Goal: Task Accomplishment & Management: Manage account settings

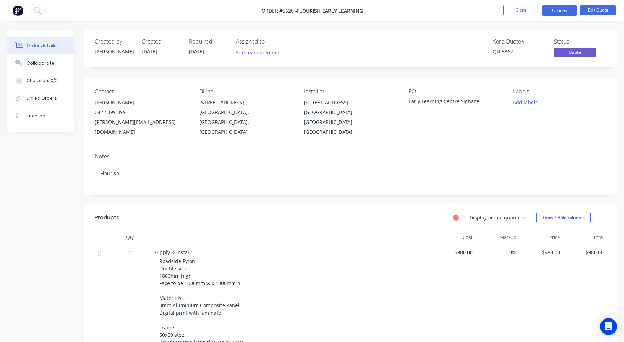
click at [518, 11] on button "Close" at bounding box center [520, 10] width 35 height 11
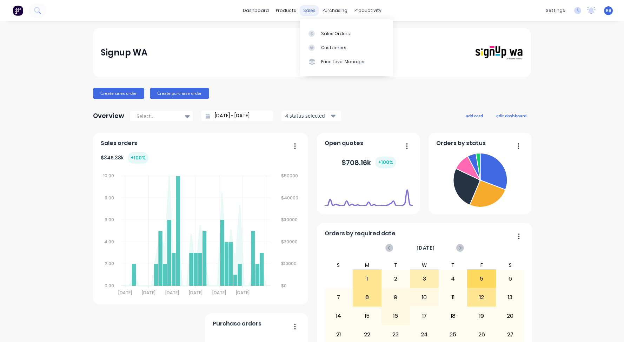
click at [310, 11] on div "sales" at bounding box center [309, 10] width 19 height 11
click at [328, 33] on div "Sales Orders" at bounding box center [335, 34] width 29 height 6
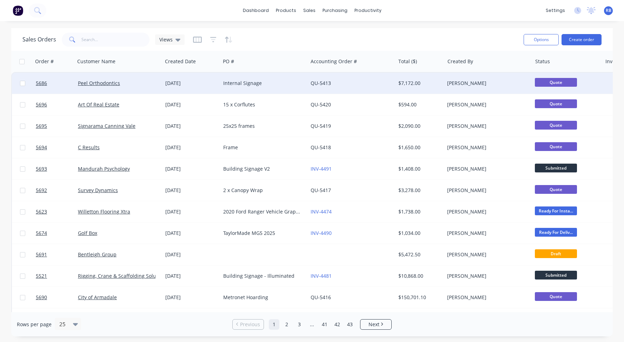
click at [141, 86] on div "Peel Orthodontics" at bounding box center [117, 83] width 78 height 7
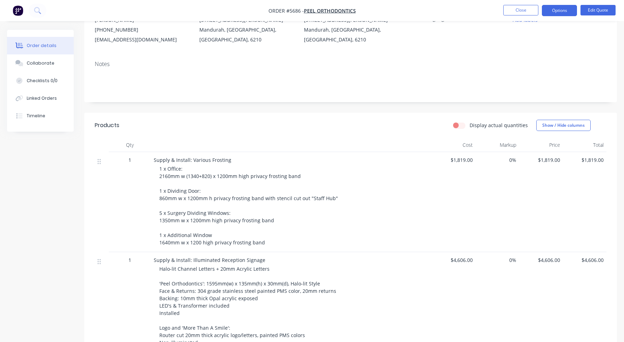
scroll to position [103, 0]
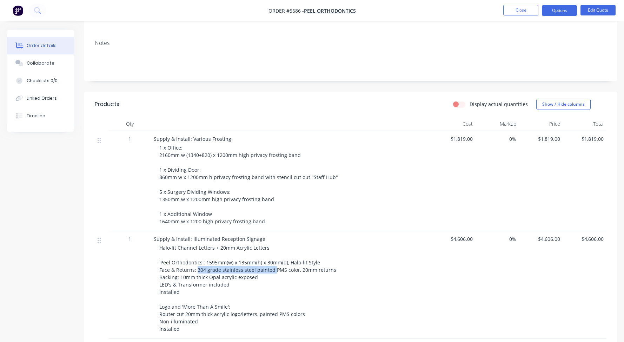
drag, startPoint x: 197, startPoint y: 269, endPoint x: 272, endPoint y: 271, distance: 75.4
click at [272, 271] on span "Halo-lit Channel Letters + 20mm Acrylic Letters 'Peel Orthodontics': 1595mm(w) …" at bounding box center [247, 288] width 177 height 88
copy span "304 grade stainless steel painted"
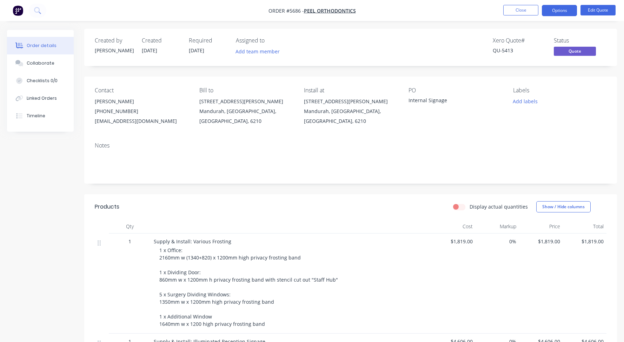
scroll to position [0, 0]
click at [44, 65] on div "Collaborate" at bounding box center [41, 63] width 28 height 6
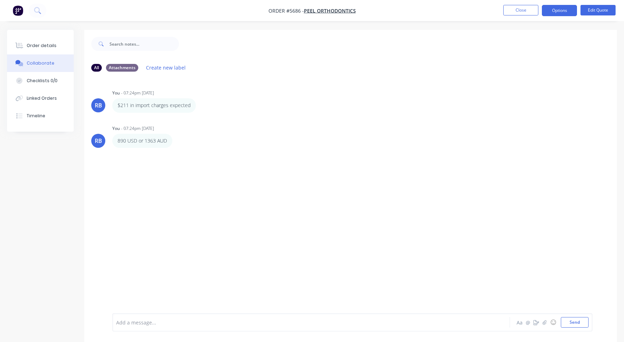
click at [513, 10] on button "Close" at bounding box center [520, 10] width 35 height 11
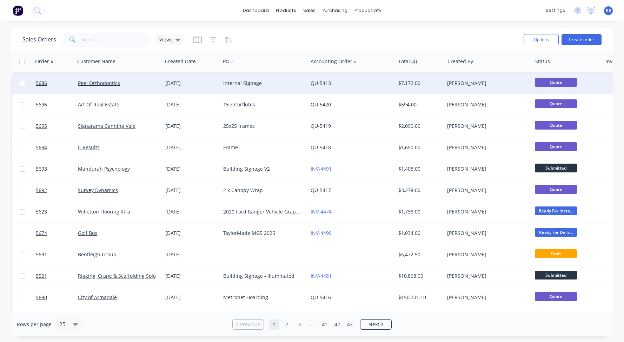
click at [130, 85] on div "Peel Orthodontics" at bounding box center [117, 83] width 78 height 7
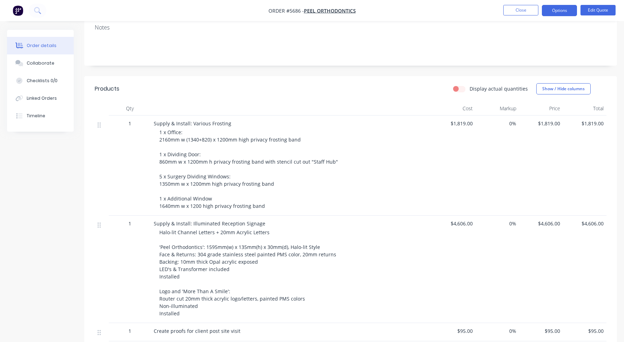
scroll to position [125, 0]
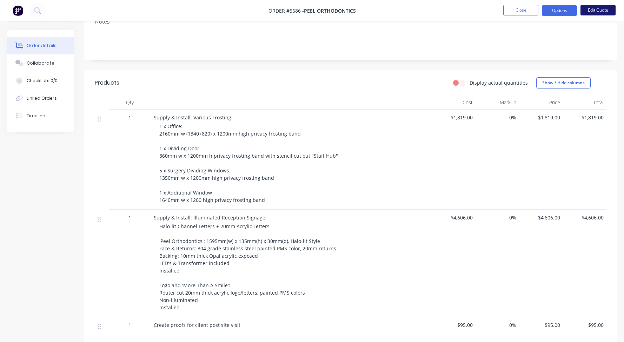
click at [602, 11] on button "Edit Quote" at bounding box center [597, 10] width 35 height 11
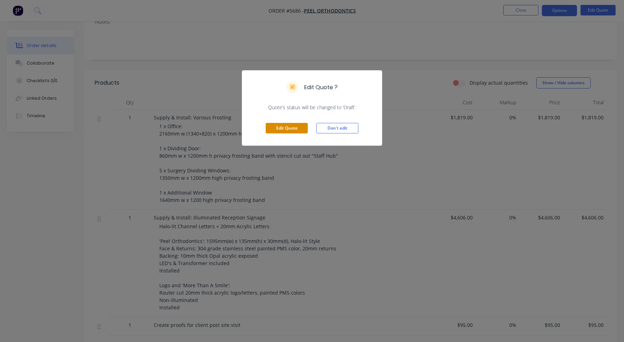
click at [280, 127] on button "Edit Quote" at bounding box center [286, 128] width 42 height 11
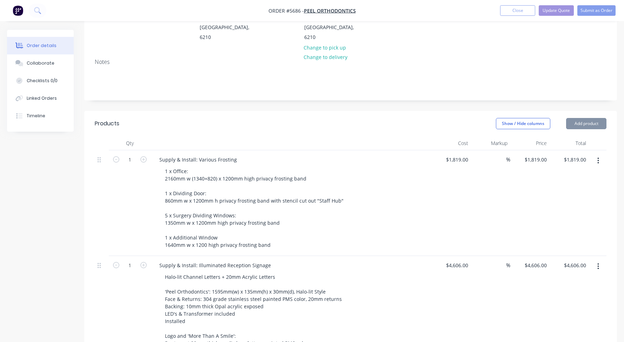
scroll to position [118, 0]
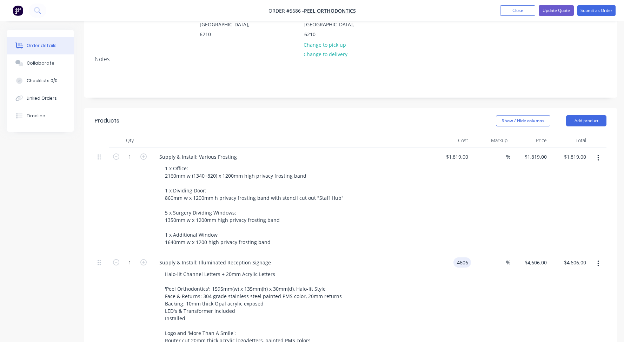
click at [457, 257] on input "4606" at bounding box center [463, 262] width 15 height 10
click at [465, 257] on input "4606" at bounding box center [463, 262] width 15 height 10
click at [462, 257] on input "4606" at bounding box center [463, 262] width 15 height 10
type input "$4,637.00"
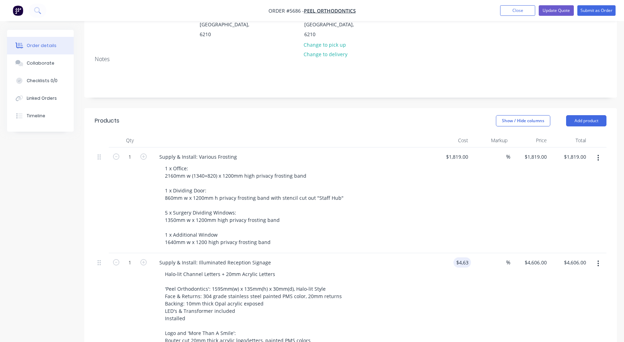
type input "$4,637.00"
click at [433, 253] on div "$4,637.00 4637" at bounding box center [450, 309] width 39 height 113
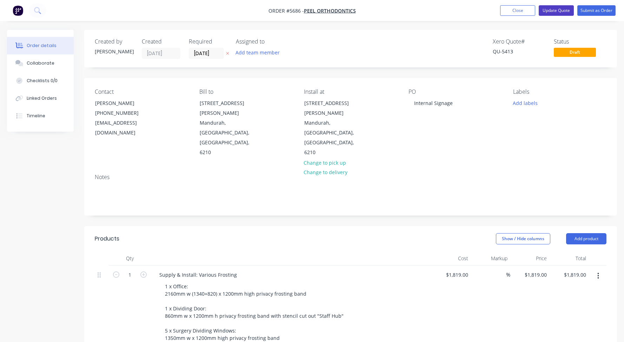
scroll to position [0, 0]
click at [558, 10] on button "Update Quote" at bounding box center [555, 10] width 35 height 11
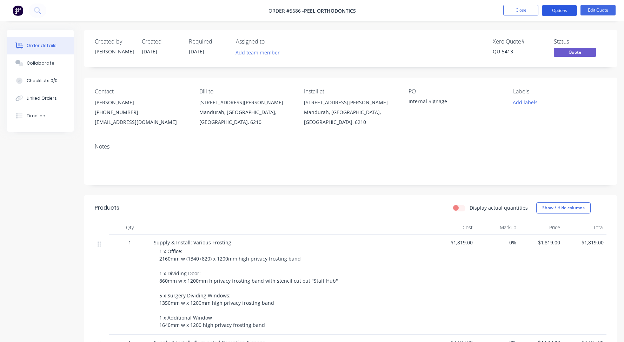
click at [559, 9] on button "Options" at bounding box center [558, 10] width 35 height 11
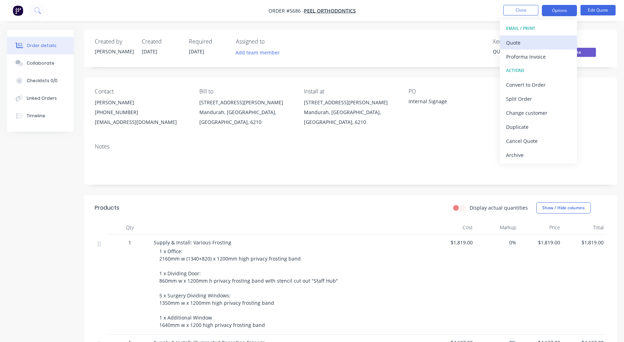
click at [526, 42] on div "Quote" at bounding box center [538, 43] width 65 height 10
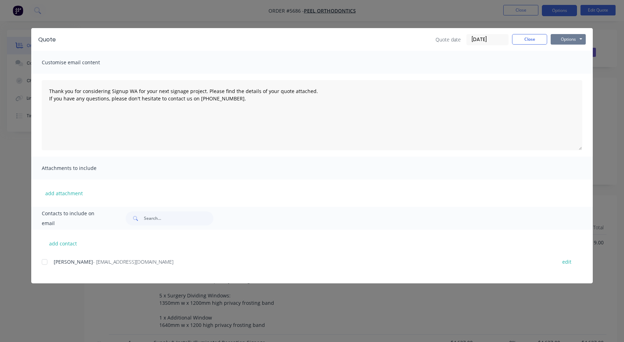
click at [569, 38] on button "Options" at bounding box center [567, 39] width 35 height 11
click at [567, 65] on button "Print" at bounding box center [572, 64] width 45 height 12
type textarea "Thank you for considering Signup WA for your next signage project. Please find …"
click at [529, 40] on button "Close" at bounding box center [529, 39] width 35 height 11
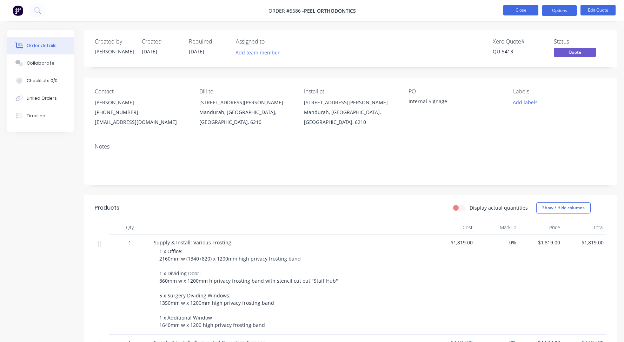
click at [521, 7] on button "Close" at bounding box center [520, 10] width 35 height 11
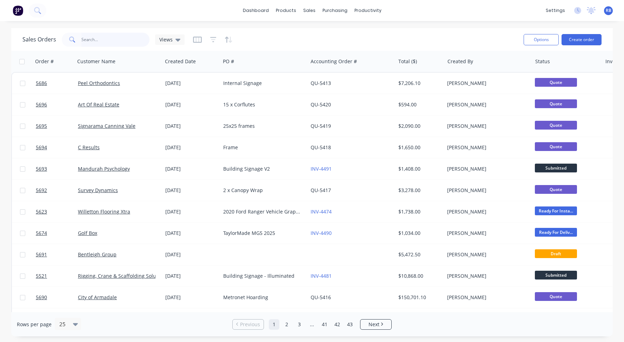
click at [99, 35] on input "text" at bounding box center [115, 40] width 68 height 14
type input "zam"
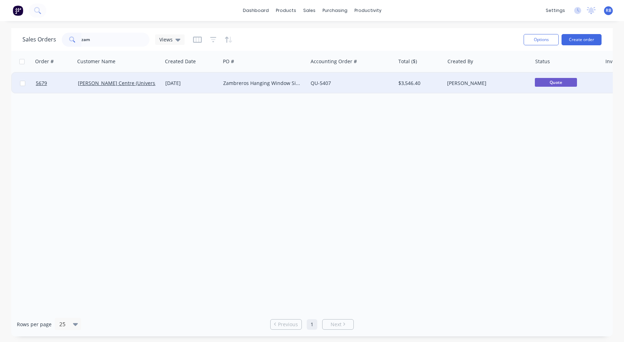
click at [202, 86] on div "01 Sep 2025" at bounding box center [191, 83] width 52 height 7
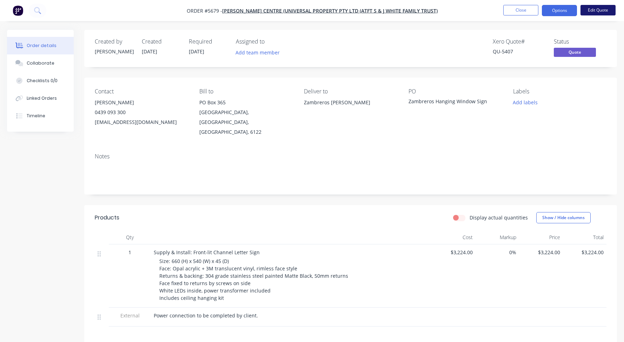
click at [597, 10] on button "Edit Quote" at bounding box center [597, 10] width 35 height 11
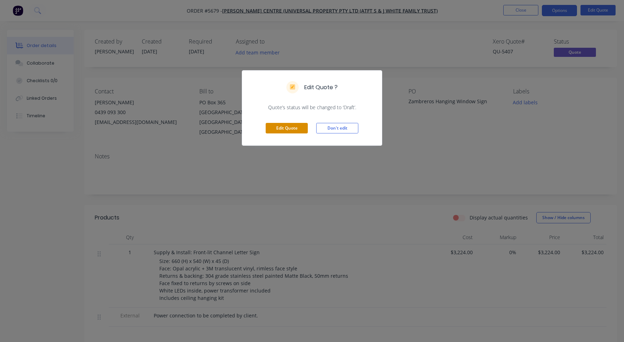
click at [276, 125] on button "Edit Quote" at bounding box center [286, 128] width 42 height 11
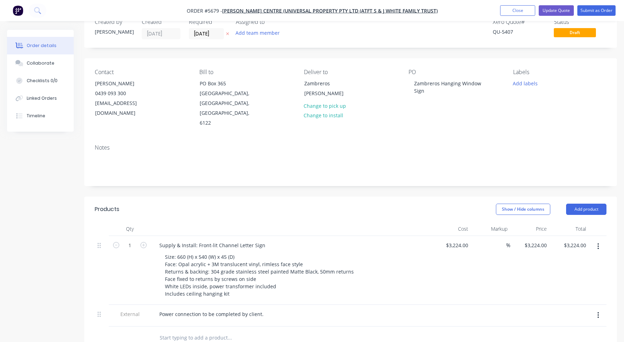
scroll to position [22, 0]
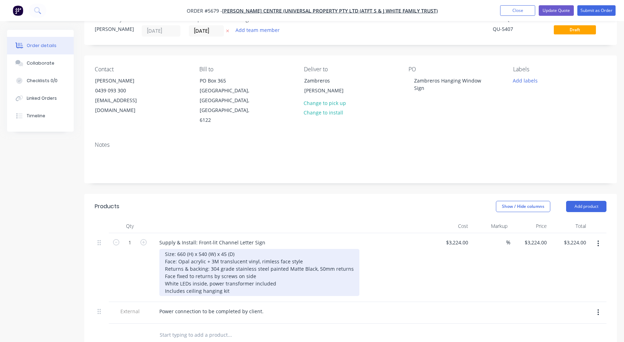
click at [238, 272] on div "Size: 660 (H) x 540 (W) x 45 (D) Face: Opal acrylic + 3M translucent vinyl, rim…" at bounding box center [259, 272] width 200 height 47
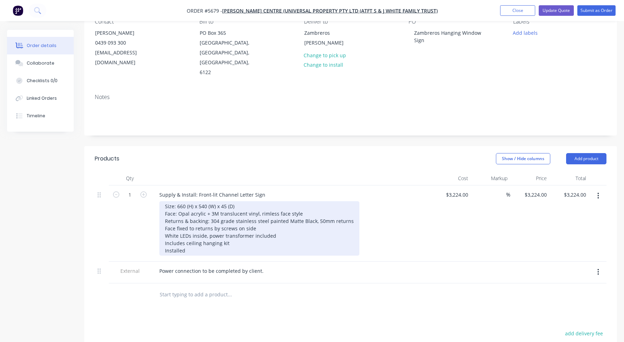
scroll to position [63, 0]
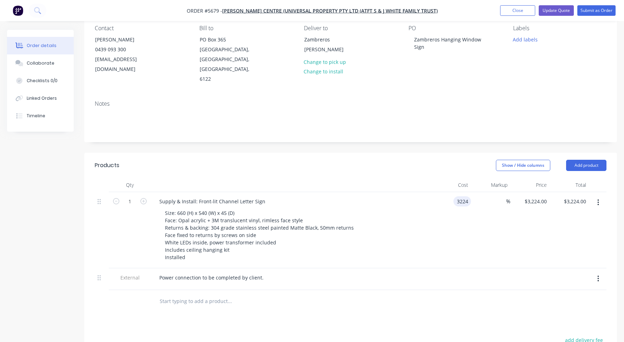
click at [462, 196] on input "3224" at bounding box center [463, 201] width 15 height 10
type input "$3,895.00"
click at [426, 196] on div "Supply & Install: Front-lit Channel Letter Sign" at bounding box center [291, 201] width 275 height 10
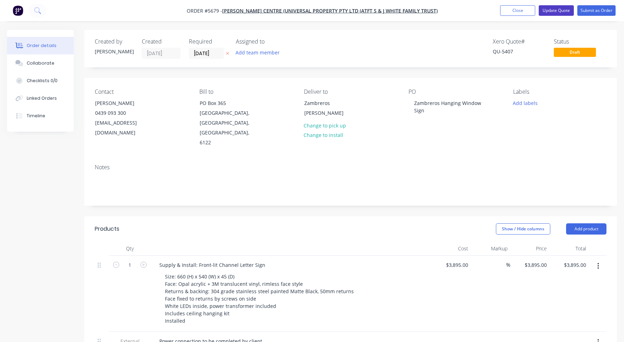
scroll to position [0, 0]
click at [554, 9] on button "Update Quote" at bounding box center [555, 10] width 35 height 11
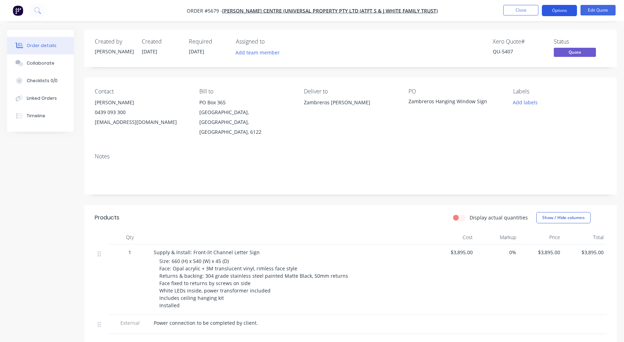
click at [563, 15] on button "Options" at bounding box center [558, 10] width 35 height 11
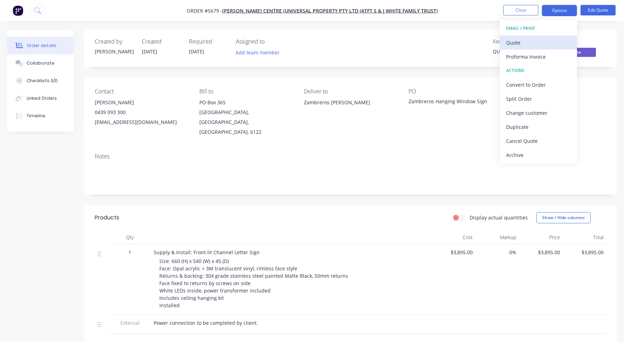
click at [513, 42] on div "Quote" at bounding box center [538, 43] width 65 height 10
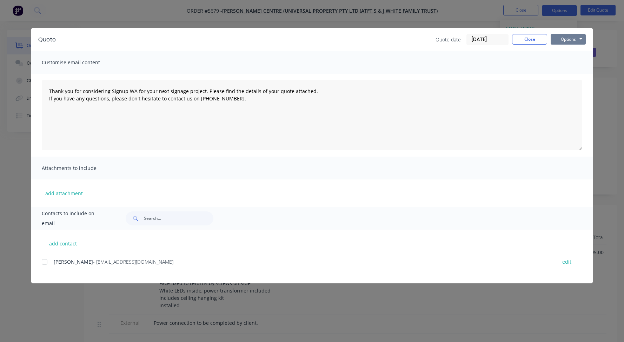
click at [577, 39] on button "Options" at bounding box center [567, 39] width 35 height 11
click at [564, 64] on button "Print" at bounding box center [572, 64] width 45 height 12
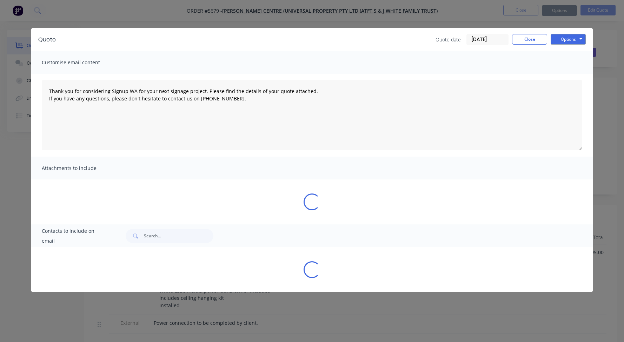
type textarea "Thank you for considering Signup WA for your next signage project. Please find …"
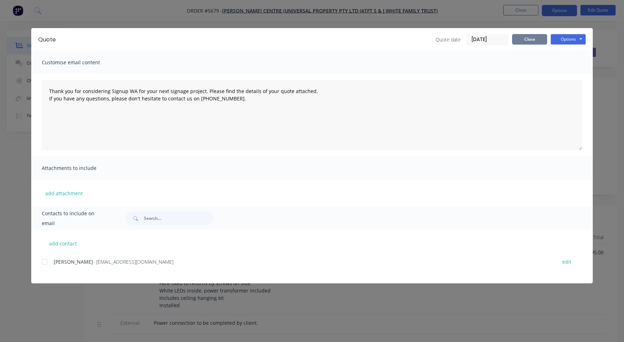
click at [523, 38] on button "Close" at bounding box center [529, 39] width 35 height 11
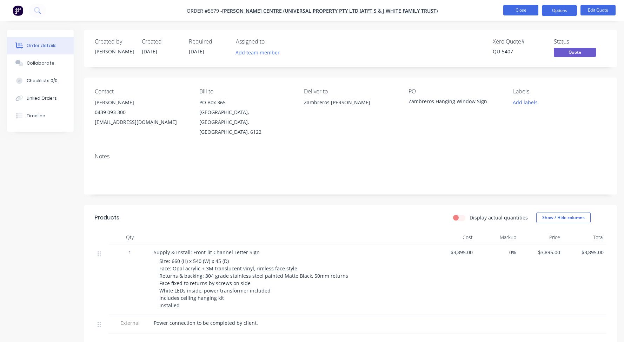
click at [519, 12] on button "Close" at bounding box center [520, 10] width 35 height 11
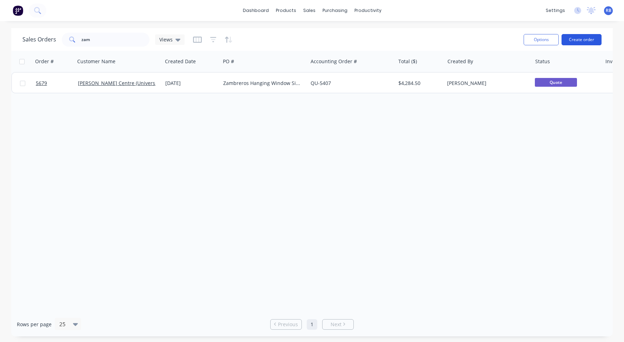
click at [584, 41] on button "Create order" at bounding box center [581, 39] width 40 height 11
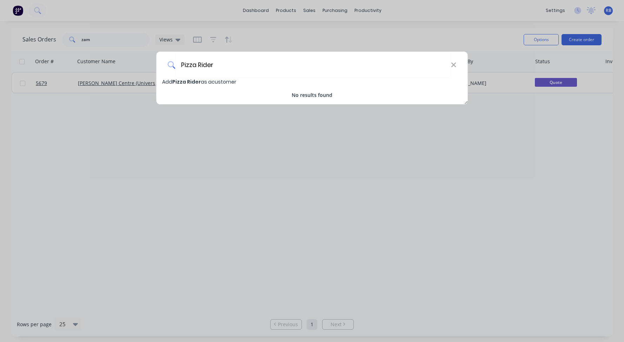
type input "Pizza Rider"
click at [189, 82] on span "Pizza Rider" at bounding box center [186, 81] width 28 height 7
select select "AU"
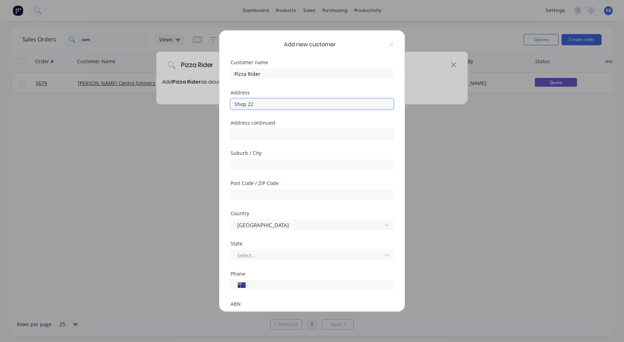
type input "Shop 22"
drag, startPoint x: 258, startPoint y: 135, endPoint x: 191, endPoint y: 134, distance: 66.7
click at [191, 134] on div "Add new customer Customer name Pizza Rider Address Shop 22 Address continued St…" at bounding box center [312, 171] width 624 height 342
click at [261, 136] on input "Riverton" at bounding box center [311, 134] width 163 height 11
type input "Riverton Forum"
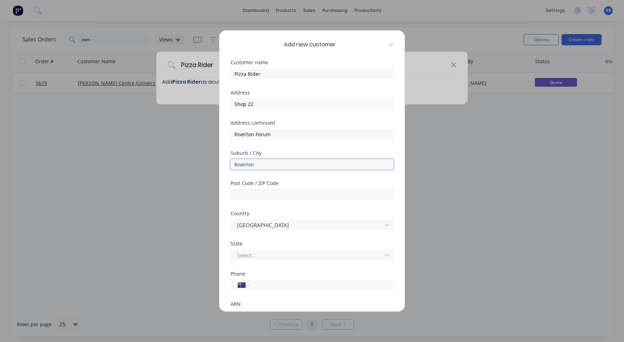
type input "Riverton"
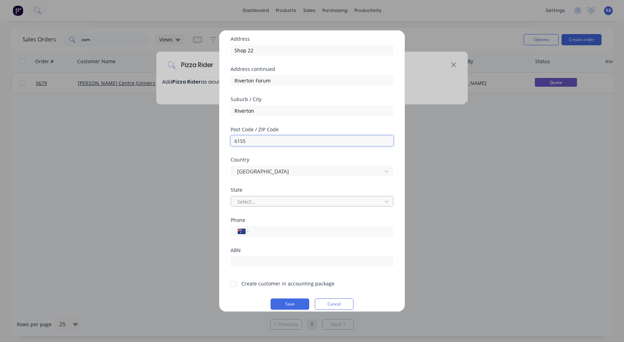
type input "6155"
click at [249, 200] on div "Select..." at bounding box center [307, 201] width 140 height 7
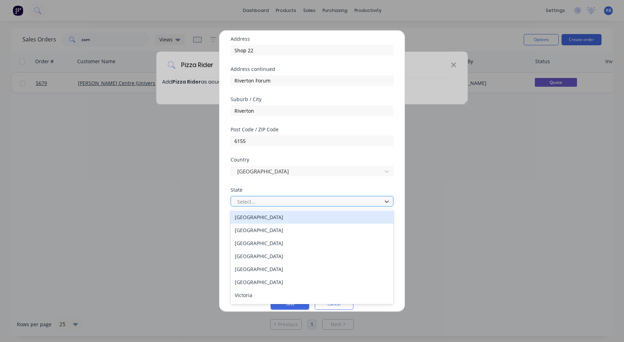
type input "w"
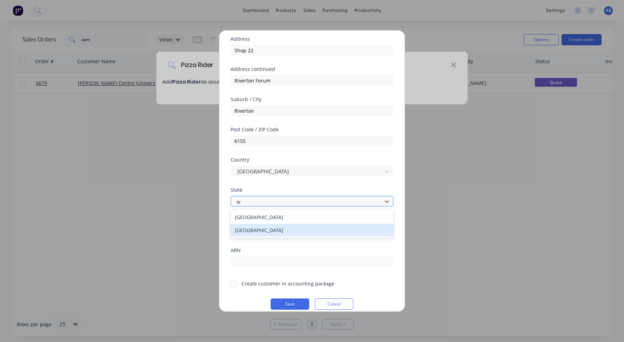
click at [331, 230] on div "Western Australia" at bounding box center [311, 229] width 163 height 13
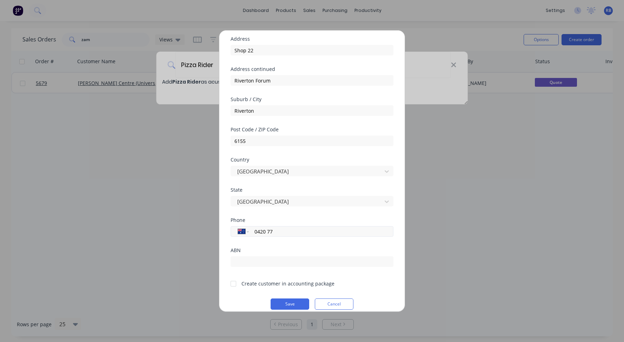
type input "0420 773"
drag, startPoint x: 284, startPoint y: 231, endPoint x: 217, endPoint y: 231, distance: 67.3
click at [217, 231] on div "Add new customer Customer name Pizza Rider Address Shop 22 Address continued Ri…" at bounding box center [312, 171] width 624 height 342
type input "0416 599 204"
click at [255, 257] on input "text" at bounding box center [311, 261] width 163 height 11
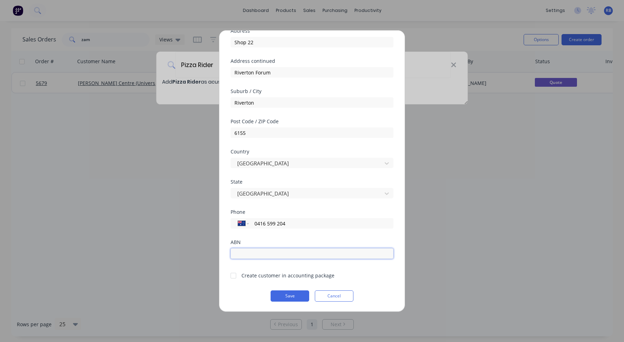
scroll to position [62, 0]
click at [233, 274] on div at bounding box center [233, 275] width 14 height 14
click at [289, 297] on button "Save" at bounding box center [289, 295] width 39 height 11
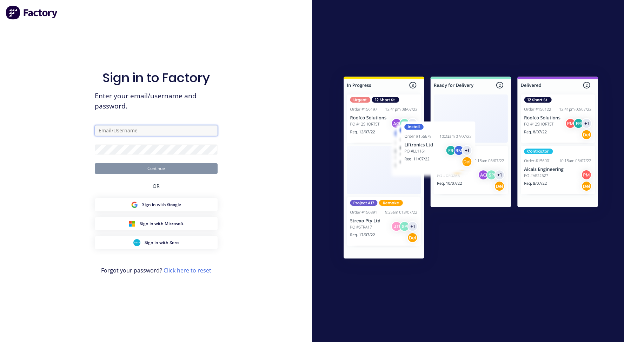
type input "rachel@signupwa.com.au"
click at [151, 173] on div "Sign in to Factory Enter your email/username and password. rachel@signupwa.com.…" at bounding box center [156, 178] width 123 height 316
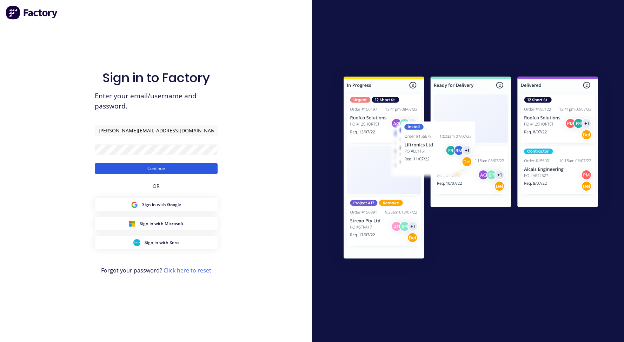
click at [163, 166] on button "Continue" at bounding box center [156, 168] width 123 height 11
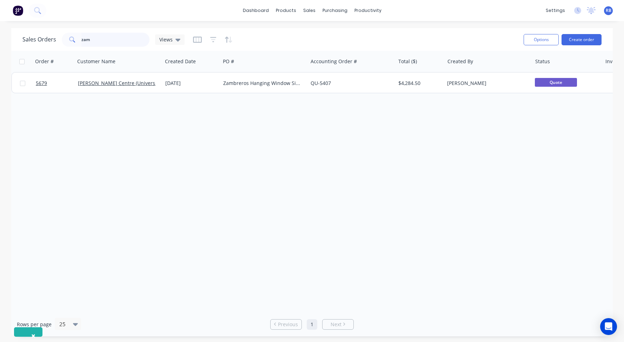
drag, startPoint x: 100, startPoint y: 42, endPoint x: 34, endPoint y: 40, distance: 66.3
click at [34, 40] on div "Sales Orders zam Views" at bounding box center [103, 40] width 162 height 14
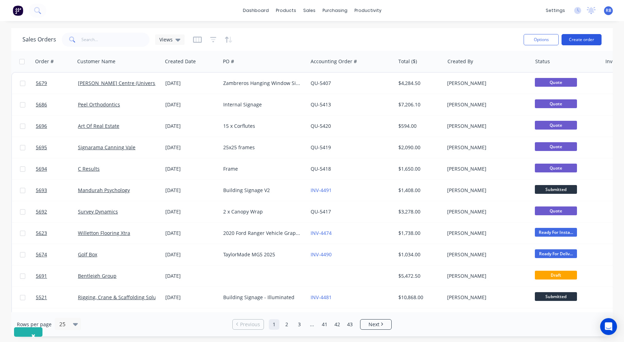
click at [583, 40] on button "Create order" at bounding box center [581, 39] width 40 height 11
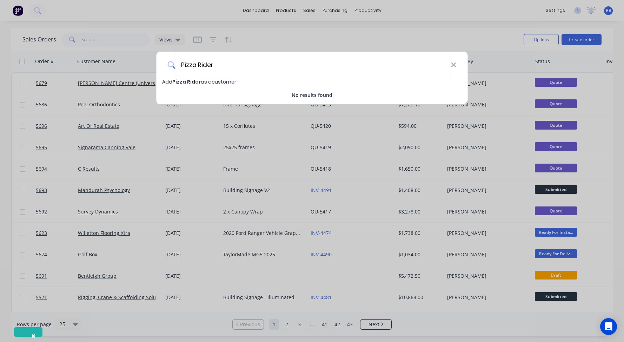
type input "Pizza Rider"
click at [192, 86] on div "Add Pizza Rider as a customer" at bounding box center [311, 82] width 311 height 8
select select "AU"
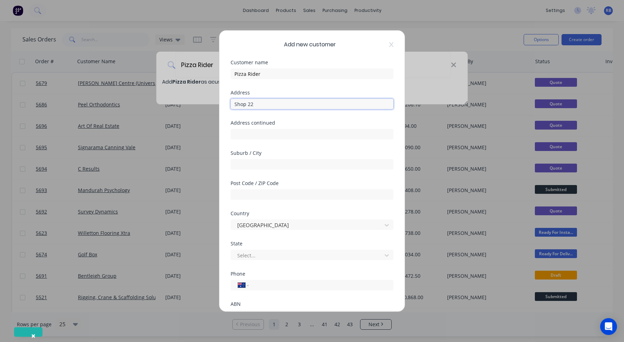
drag, startPoint x: 247, startPoint y: 103, endPoint x: 223, endPoint y: 103, distance: 24.2
click at [223, 103] on div "Add new customer Customer name Pizza Rider Address Shop 22 Address continued Su…" at bounding box center [311, 171] width 185 height 281
type input "Riverton Forum Shopping Centre"
type input "Riverton"
type input "6155"
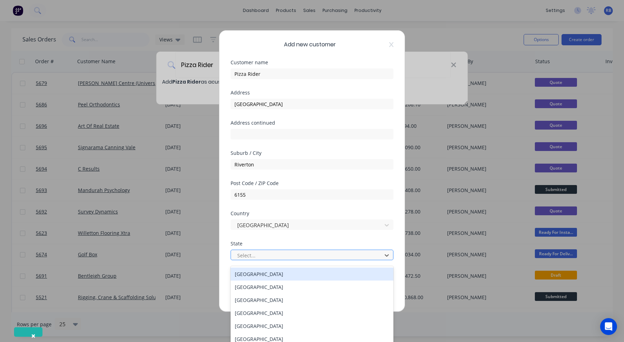
click at [244, 252] on div "Select..." at bounding box center [307, 254] width 140 height 7
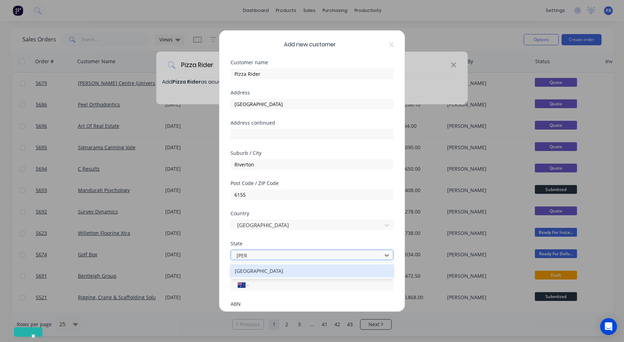
type input "west"
click at [260, 269] on div "Western Australia" at bounding box center [311, 270] width 163 height 13
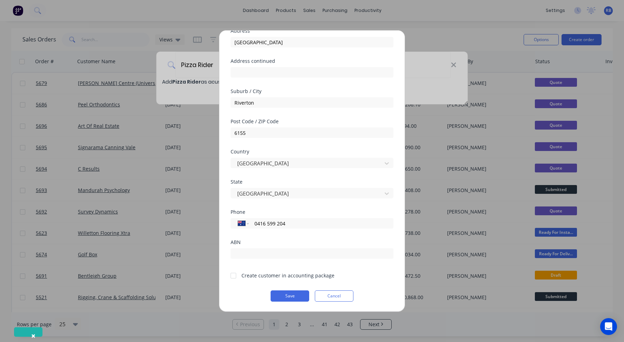
scroll to position [62, 0]
type input "0416 599 204"
click at [231, 277] on div at bounding box center [233, 275] width 14 height 14
click at [292, 296] on button "Save" at bounding box center [289, 295] width 39 height 11
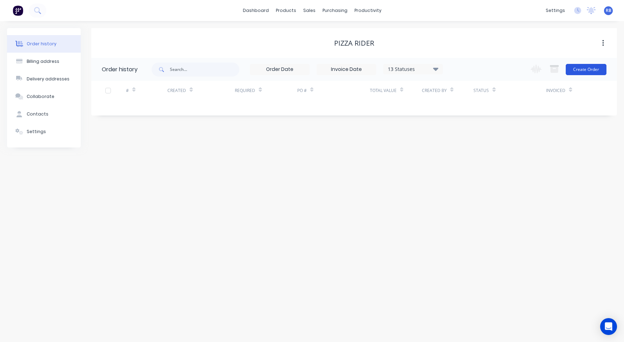
click at [580, 69] on button "Create Order" at bounding box center [585, 69] width 41 height 11
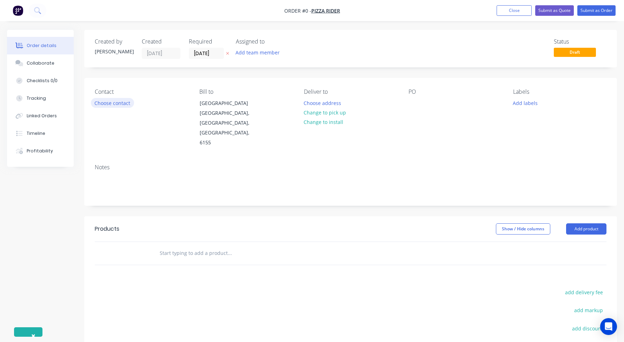
click at [109, 101] on button "Choose contact" at bounding box center [112, 102] width 43 height 9
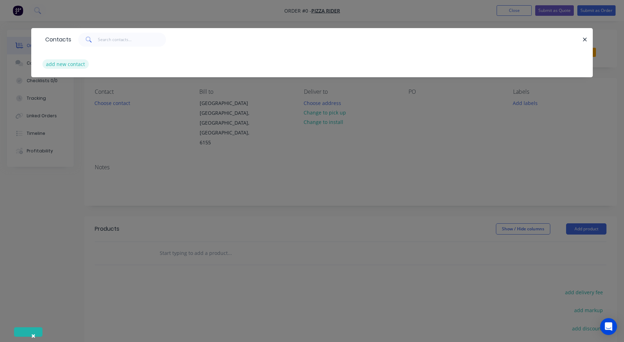
click at [63, 65] on button "add new contact" at bounding box center [65, 63] width 46 height 9
select select "AU"
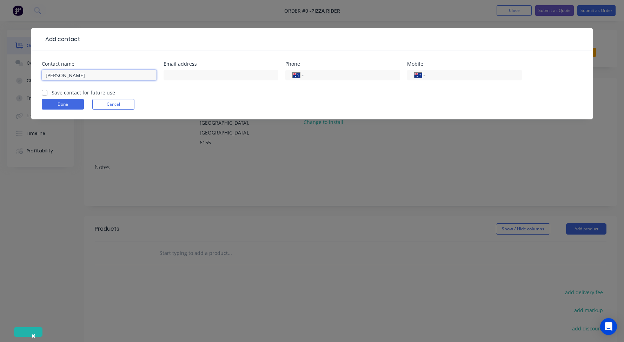
type input "Vinu Raj"
click at [177, 81] on div at bounding box center [220, 78] width 115 height 21
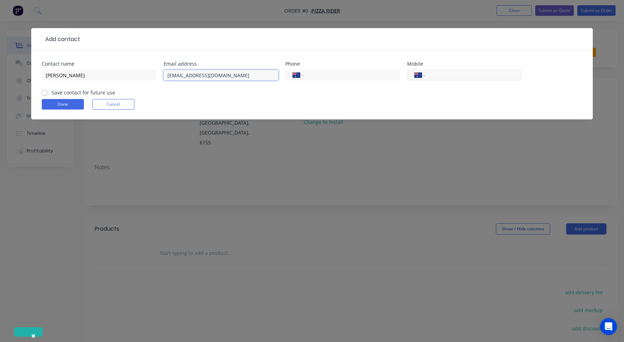
type input "vinu1144@gmail.com"
click at [439, 75] on input "tel" at bounding box center [472, 75] width 84 height 8
type input "0416 599 204"
click at [52, 92] on label "Save contact for future use" at bounding box center [83, 92] width 63 height 7
click at [42, 92] on input "Save contact for future use" at bounding box center [45, 92] width 6 height 7
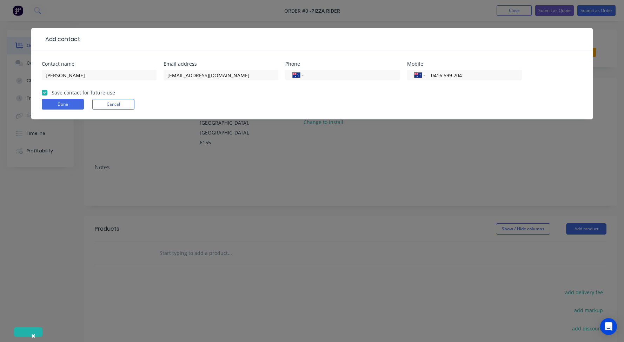
checkbox input "true"
click at [51, 102] on button "Done" at bounding box center [63, 104] width 42 height 11
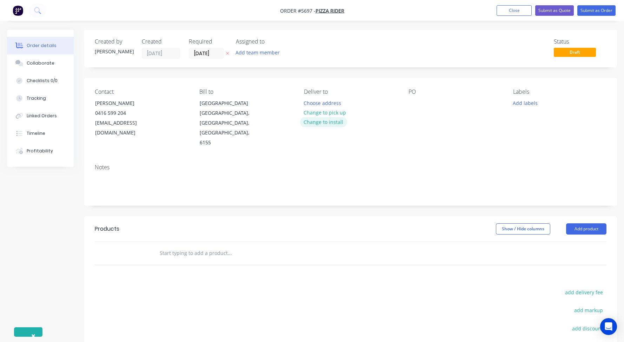
click at [328, 124] on button "Change to install" at bounding box center [323, 121] width 47 height 9
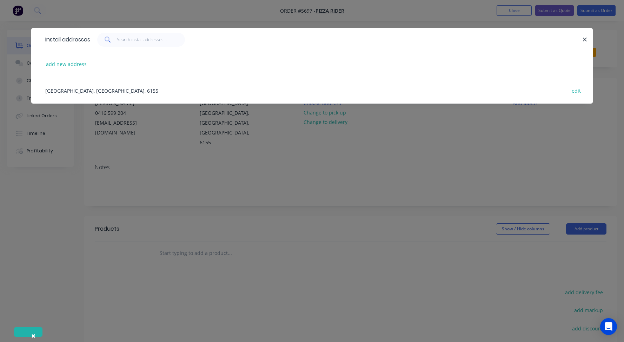
click at [68, 89] on div "Riverton Forum Shopping Centre, Riverton, Western Australia, Australia, 6155 ed…" at bounding box center [312, 90] width 540 height 26
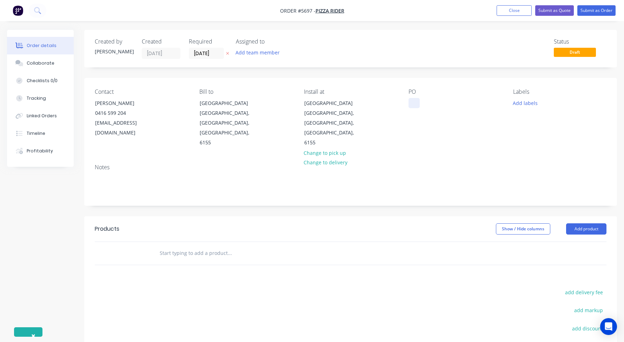
click at [410, 106] on div at bounding box center [413, 103] width 11 height 10
click at [180, 246] on input "text" at bounding box center [229, 253] width 140 height 14
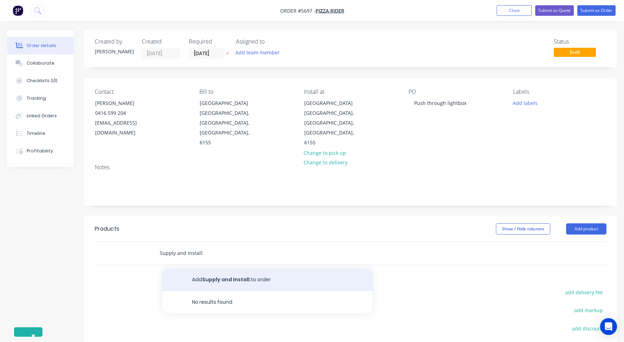
type input "Supply and Install:"
click at [201, 268] on button "Add Supply and Install: to order" at bounding box center [267, 279] width 210 height 22
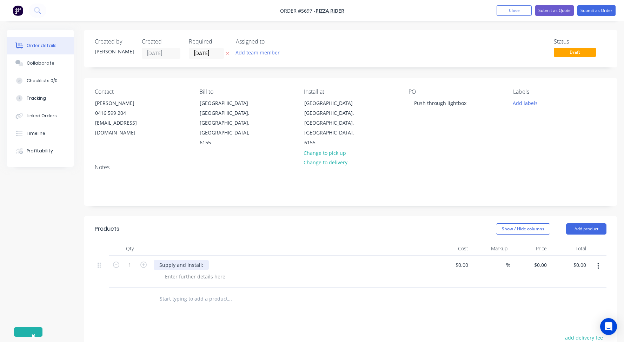
click at [202, 260] on div "Supply and Install:" at bounding box center [181, 265] width 55 height 10
click at [181, 271] on div at bounding box center [195, 276] width 72 height 10
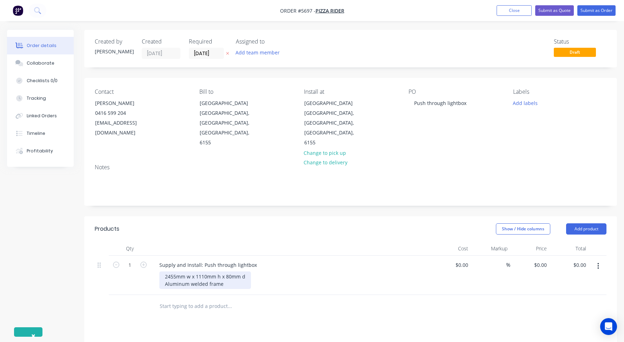
click at [180, 273] on div "2455mm w x 1110mm h x 80mm d Aluminum welded frame" at bounding box center [205, 280] width 92 height 18
click at [222, 272] on div "2455mm w x 1110mm h x 80mm d Aluminium welded frame" at bounding box center [205, 280] width 92 height 18
click at [263, 271] on div "2455mm w x 1110mm h x 80mm d Aluminium welded frame with Aluminium face and bac…" at bounding box center [235, 280] width 152 height 18
click at [263, 272] on div "2455mm w x 1110mm h x 80mm d Aluminium welded frame with Aluminium face and bac…" at bounding box center [235, 280] width 152 height 18
click at [343, 274] on div "2455mm w x 1110mm h x 80mm d Aluminium welded frame with Aluminium Composite Pa…" at bounding box center [255, 280] width 192 height 18
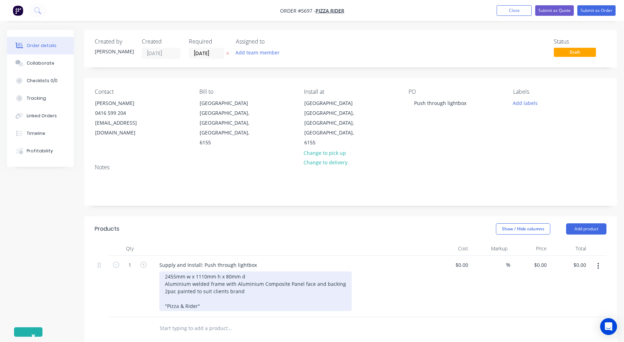
click at [185, 295] on div "2455mm w x 1110mm h x 80mm d Aluminium welded frame with Aluminium Composite Pa…" at bounding box center [255, 291] width 192 height 40
click at [224, 275] on div "2455mm w x 1110mm h x 80mm d Aluminium welded frame with Aluminium Composite Pa…" at bounding box center [255, 294] width 192 height 47
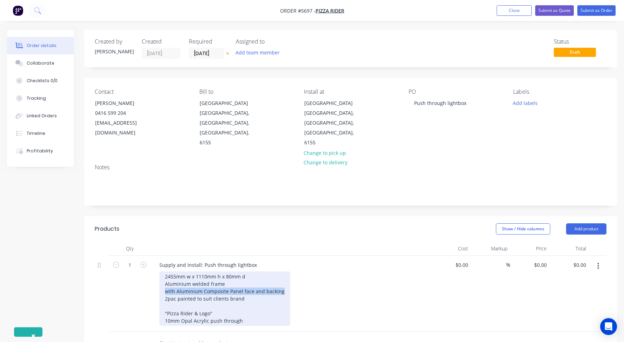
drag, startPoint x: 276, startPoint y: 281, endPoint x: 157, endPoint y: 280, distance: 119.2
click at [157, 280] on div "Supply and Install: Push through lightbox 2455mm w x 1110mm h x 80mm d Aluminiu…" at bounding box center [291, 293] width 281 height 76
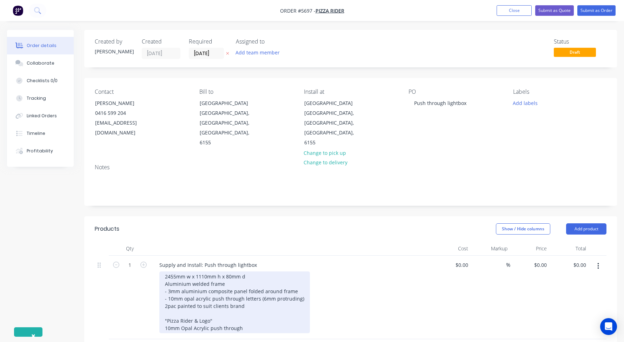
click at [168, 281] on div "2455mm w x 1110mm h x 80mm d Aluminium welded frame - 3mm aluminium composite p…" at bounding box center [234, 302] width 150 height 62
click at [169, 288] on div "2455mm w x 1110mm h x 80mm d Aluminium welded frame 3mm aluminium composite pan…" at bounding box center [234, 302] width 150 height 62
click at [253, 296] on div "2455mm w x 1110mm h x 80mm d Aluminium welded frame 3mm aluminium composite pan…" at bounding box center [232, 302] width 147 height 62
click at [300, 289] on div "2455mm w x 1110mm h x 80mm d Aluminium welded frame 3mm aluminium composite pan…" at bounding box center [232, 302] width 147 height 62
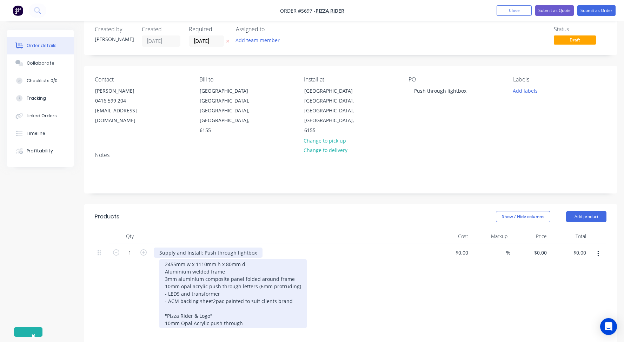
scroll to position [14, 0]
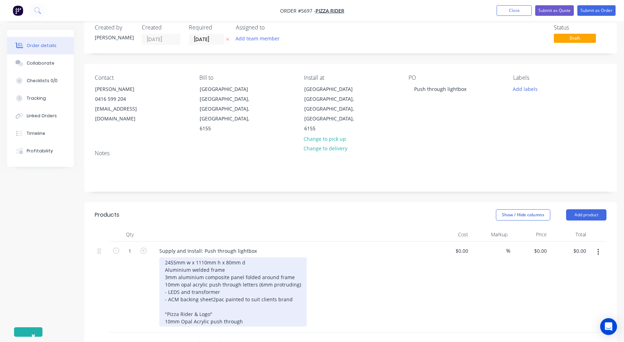
click at [167, 283] on div "2455mm w x 1110mm h x 80mm d Aluminium welded frame 3mm aluminium composite pan…" at bounding box center [232, 291] width 147 height 69
click at [167, 288] on div "2455mm w x 1110mm h x 80mm d Aluminium welded frame 3mm aluminium composite pan…" at bounding box center [232, 291] width 147 height 69
click at [243, 265] on div "2455mm w x 1110mm h x 80mm d Aluminium welded frame 3mm aluminium composite pan…" at bounding box center [232, 291] width 147 height 69
drag, startPoint x: 176, startPoint y: 289, endPoint x: 152, endPoint y: 289, distance: 24.5
click at [152, 289] on div "Supply and Install: Push through lightbox 2455mm w x 1110mm h x 80mm d Aluminiu…" at bounding box center [291, 286] width 281 height 91
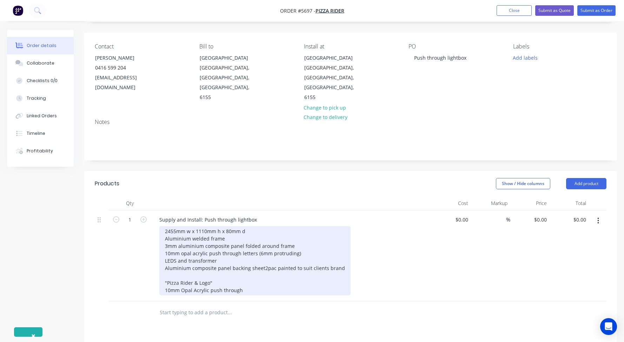
scroll to position [46, 0]
drag, startPoint x: 163, startPoint y: 241, endPoint x: 301, endPoint y: 245, distance: 138.2
click at [301, 245] on div "2455mm w x 1110mm h x 80mm d Aluminium welded frame 3mm aluminium composite pan…" at bounding box center [254, 260] width 191 height 69
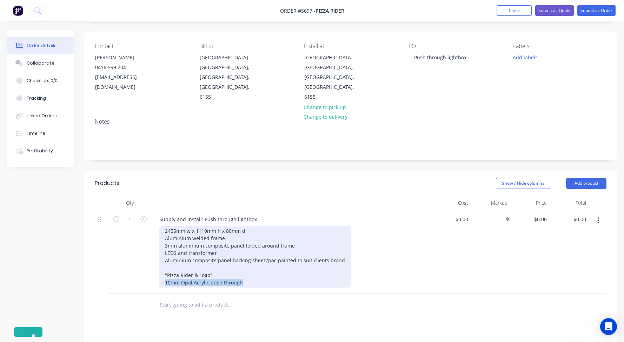
drag, startPoint x: 242, startPoint y: 290, endPoint x: 155, endPoint y: 290, distance: 87.7
click at [155, 290] on div "Supply and Install: Push through lightbox 2455mm w x 1110mm h x 80mm d Aluminiu…" at bounding box center [291, 251] width 281 height 83
click at [176, 242] on div "2455mm w x 1110mm h x 80mm d Aluminium welded frame 3mm aluminium composite pan…" at bounding box center [254, 257] width 191 height 62
click at [300, 282] on div "2455mm w x 1110mm h x 80mm d Aluminium welded frame 3mm aluminium composite pan…" at bounding box center [254, 257] width 191 height 62
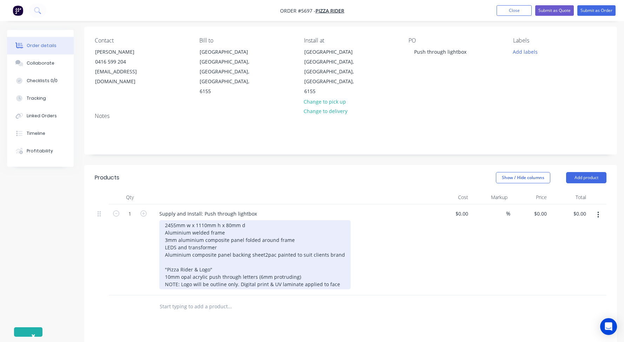
scroll to position [53, 0]
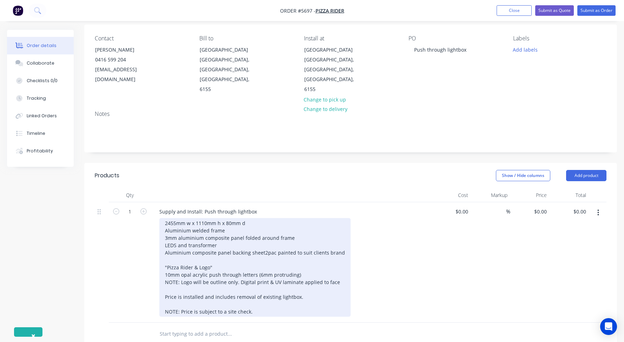
click at [181, 310] on div "2455mm w x 1110mm h x 80mm d Aluminium welded frame 3mm aluminium composite pan…" at bounding box center [254, 267] width 191 height 99
drag, startPoint x: 180, startPoint y: 310, endPoint x: 152, endPoint y: 309, distance: 28.8
click at [152, 309] on div "Supply and Install: Push through lightbox 2455mm w x 1110mm h x 80mm d Aluminiu…" at bounding box center [291, 262] width 281 height 120
click at [247, 310] on div "2455mm w x 1110mm h x 80mm d Aluminium welded frame 3mm aluminium composite pan…" at bounding box center [254, 267] width 191 height 99
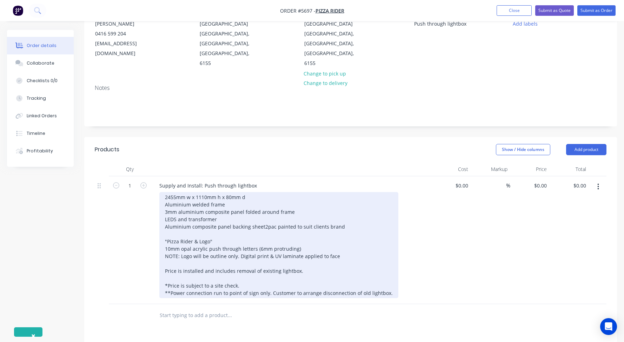
scroll to position [82, 0]
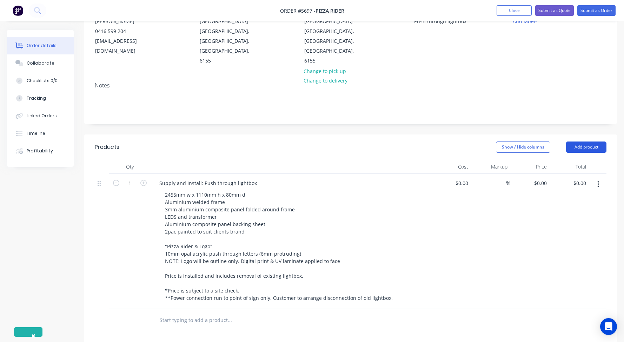
click at [583, 141] on button "Add product" at bounding box center [586, 146] width 40 height 11
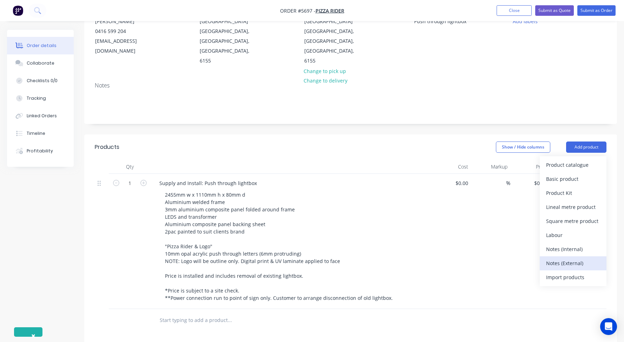
click at [569, 258] on div "Notes (External)" at bounding box center [573, 263] width 54 height 10
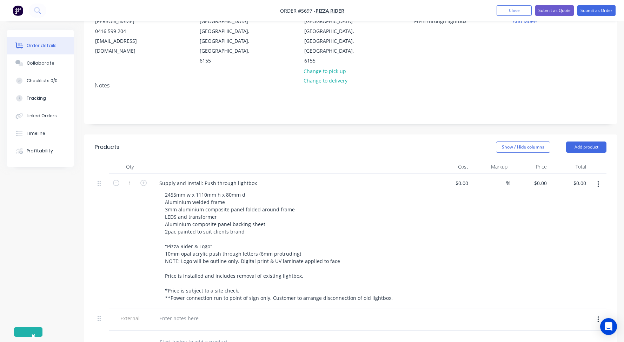
click at [171, 309] on div at bounding box center [291, 320] width 281 height 22
click at [170, 313] on div at bounding box center [179, 318] width 51 height 10
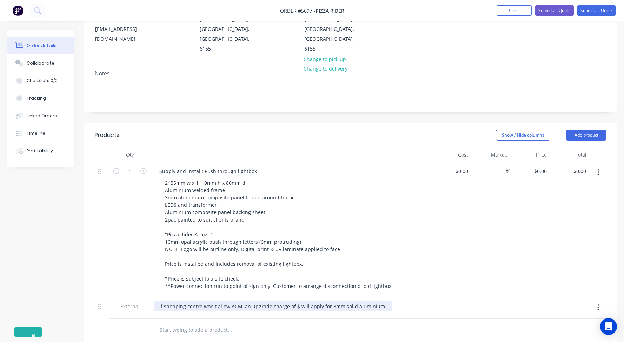
scroll to position [94, 0]
click at [589, 129] on button "Add product" at bounding box center [586, 134] width 40 height 11
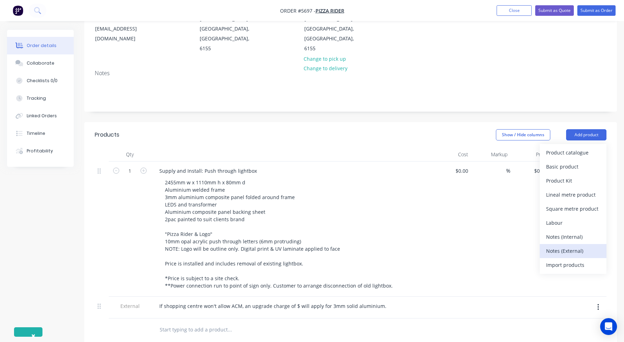
click at [554, 245] on div "Notes (External)" at bounding box center [573, 250] width 54 height 10
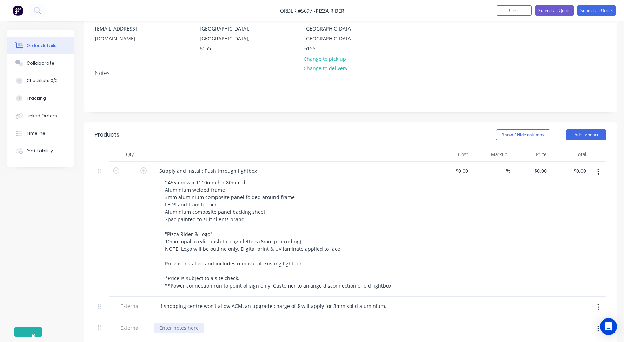
click at [178, 322] on div at bounding box center [179, 327] width 51 height 10
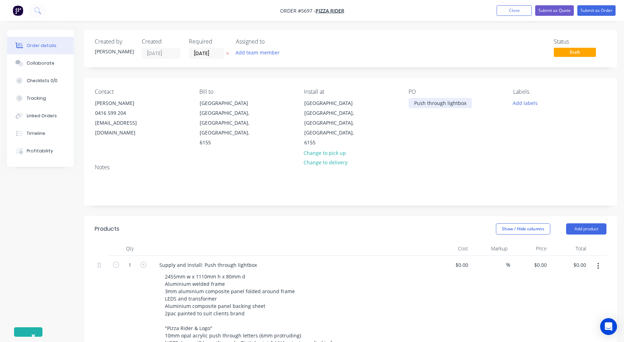
scroll to position [0, 0]
click at [448, 103] on div "Push through lightbox" at bounding box center [439, 103] width 63 height 10
click at [428, 103] on div "Push through Lightbox" at bounding box center [440, 103] width 65 height 10
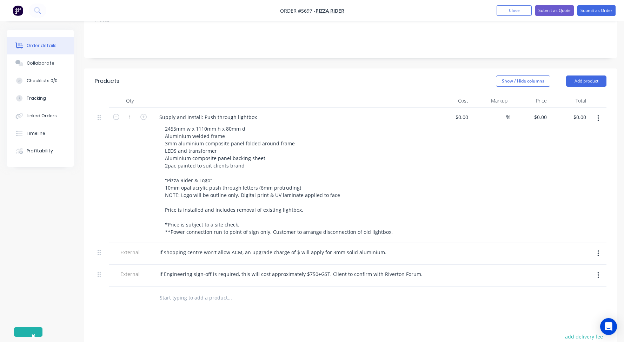
scroll to position [150, 0]
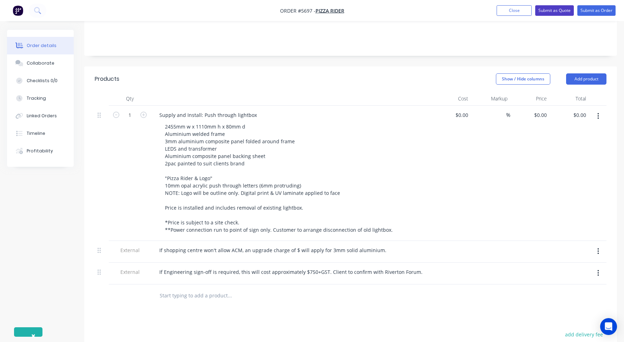
click at [560, 13] on button "Submit as Quote" at bounding box center [554, 10] width 39 height 11
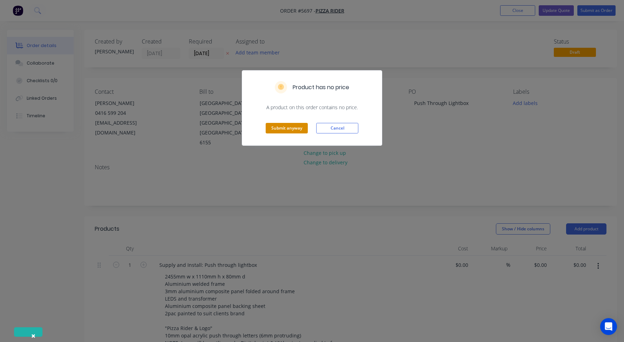
click at [287, 125] on button "Submit anyway" at bounding box center [286, 128] width 42 height 11
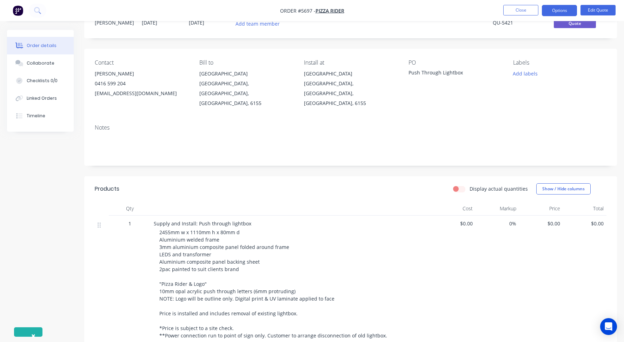
scroll to position [33, 0]
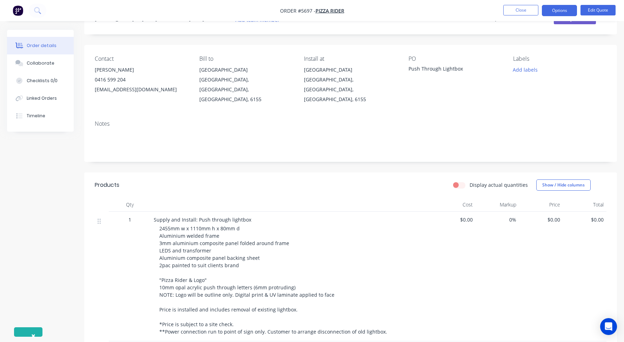
click at [469, 216] on span "$0.00" at bounding box center [453, 219] width 38 height 7
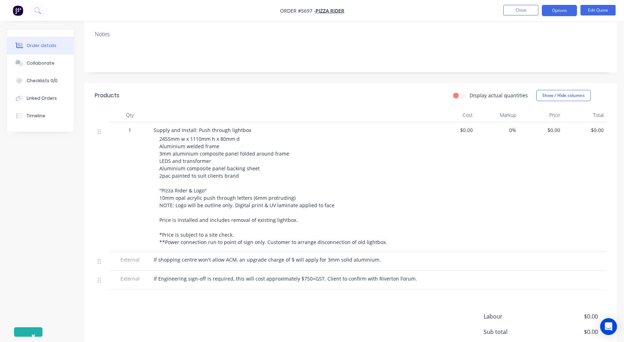
scroll to position [122, 0]
click at [464, 126] on span "$0.00" at bounding box center [453, 129] width 38 height 7
click at [597, 6] on button "Edit Quote" at bounding box center [597, 10] width 35 height 11
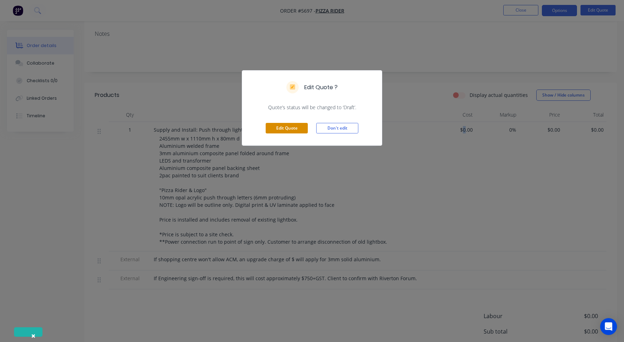
click at [279, 125] on button "Edit Quote" at bounding box center [286, 128] width 42 height 11
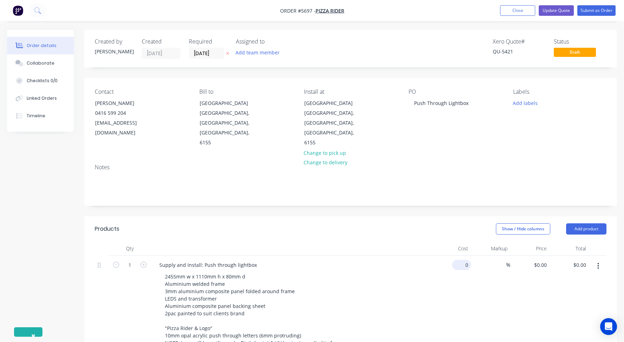
click at [460, 260] on div "0 $0.00" at bounding box center [461, 265] width 19 height 10
type input "$6,275.00"
click at [374, 260] on div "Supply and Install: Push through lightbox" at bounding box center [291, 265] width 275 height 10
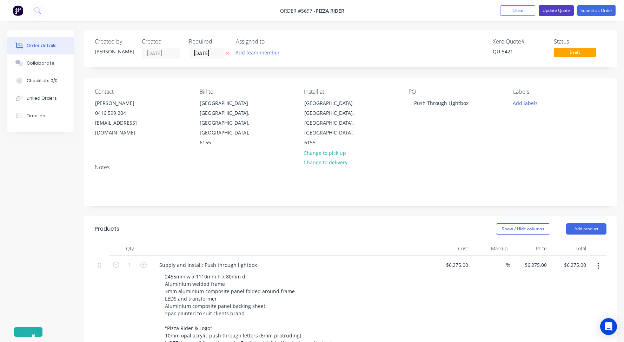
click at [554, 10] on button "Update Quote" at bounding box center [555, 10] width 35 height 11
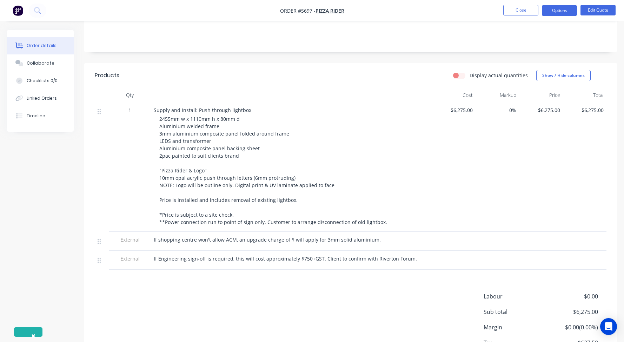
scroll to position [9, 0]
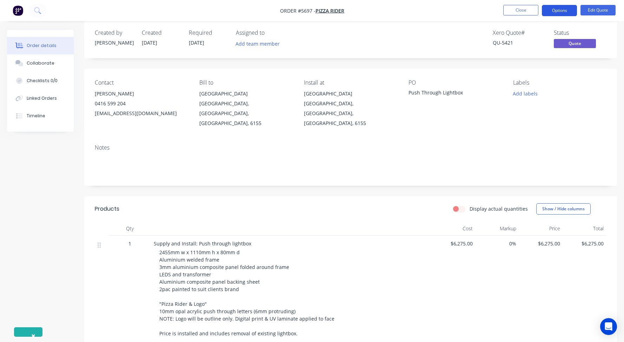
click at [559, 15] on button "Options" at bounding box center [558, 10] width 35 height 11
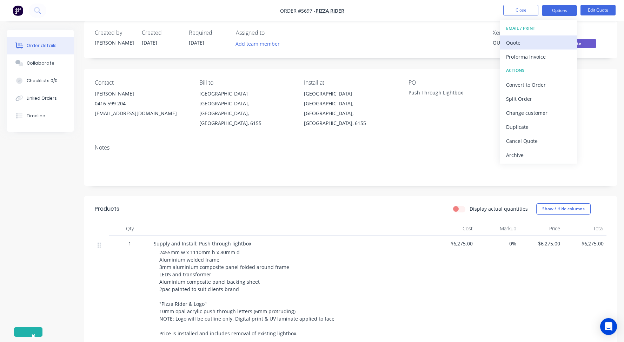
click at [510, 42] on div "Quote" at bounding box center [538, 43] width 65 height 10
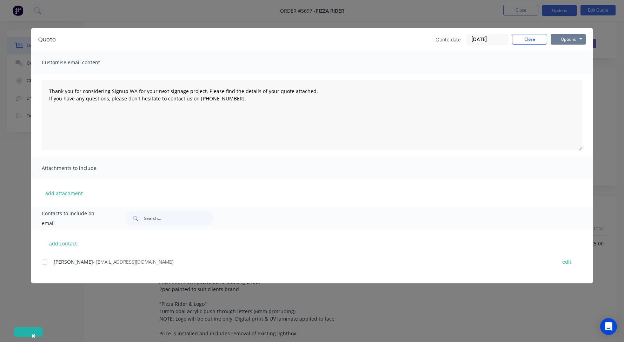
click at [570, 41] on button "Options" at bounding box center [567, 39] width 35 height 11
click at [568, 63] on button "Print" at bounding box center [572, 64] width 45 height 12
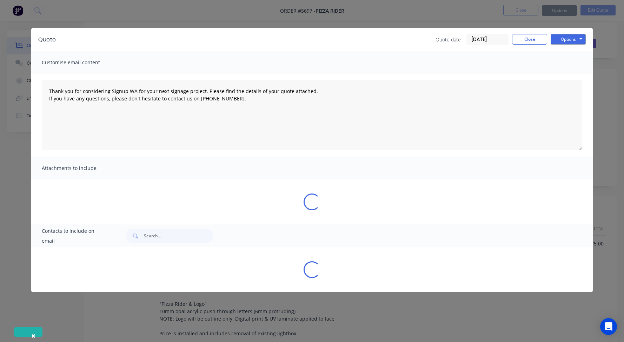
type textarea "Thank you for considering Signup WA for your next signage project. Please find …"
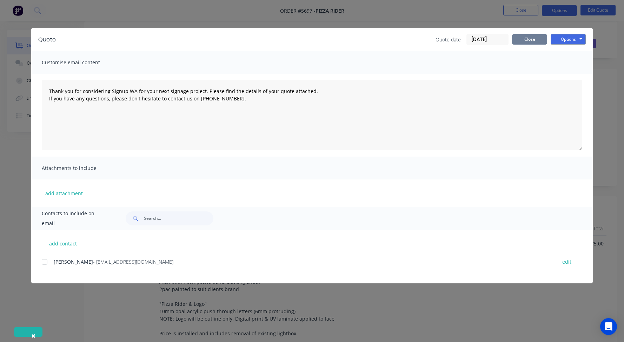
click at [539, 42] on button "Close" at bounding box center [529, 39] width 35 height 11
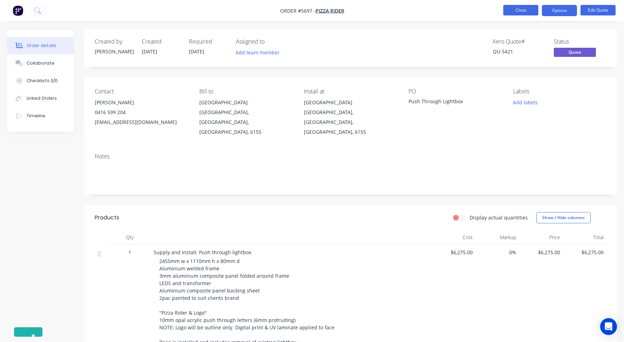
scroll to position [0, 0]
click at [517, 9] on button "Close" at bounding box center [520, 10] width 35 height 11
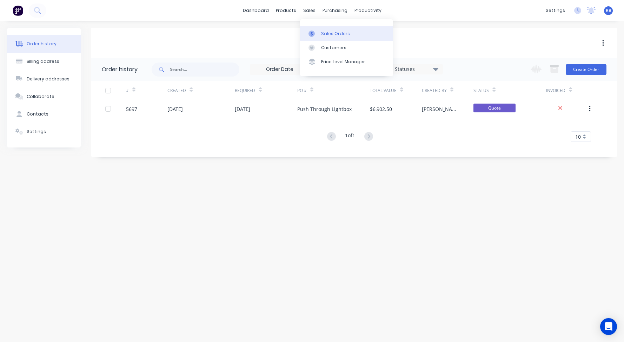
click at [335, 35] on div "Sales Orders" at bounding box center [335, 34] width 29 height 6
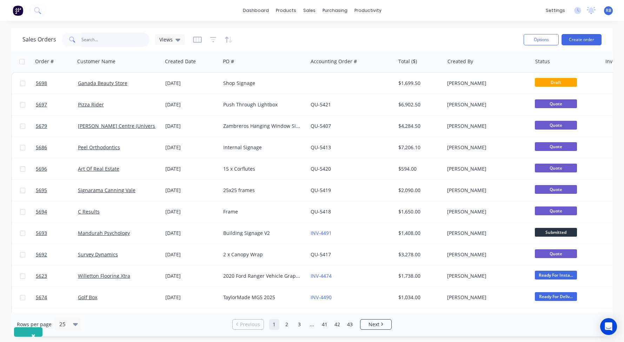
click at [108, 39] on input "text" at bounding box center [115, 40] width 68 height 14
type input "village"
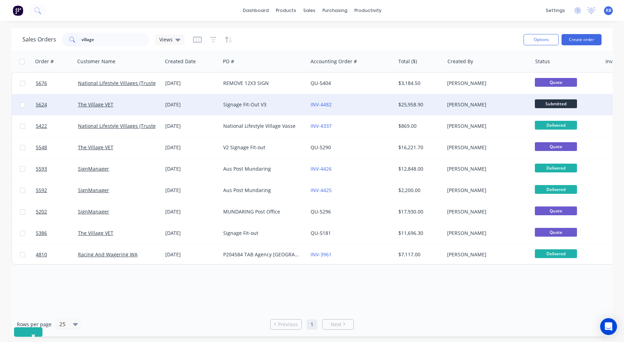
click at [279, 102] on div "Signage Fit-Out V3" at bounding box center [262, 104] width 78 height 7
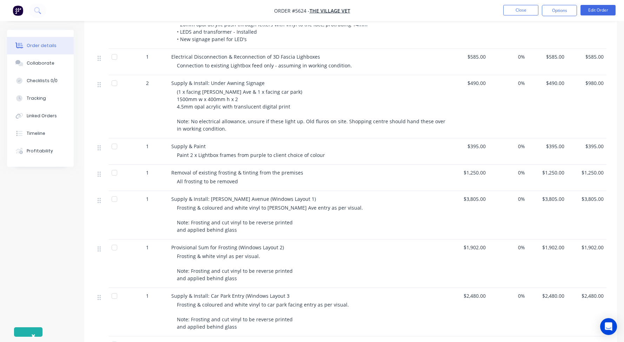
scroll to position [287, 0]
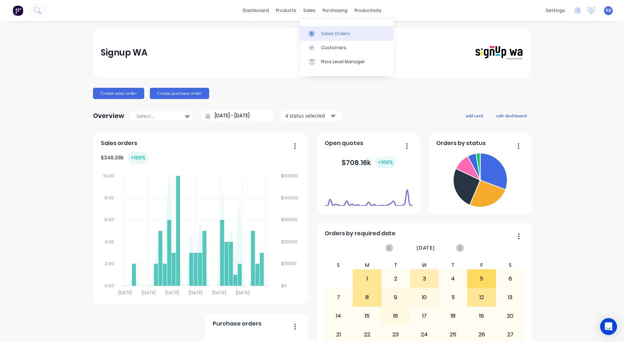
click at [328, 30] on link "Sales Orders" at bounding box center [346, 33] width 93 height 14
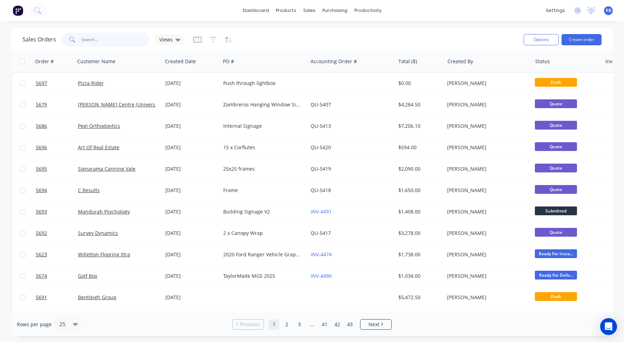
click at [89, 37] on input "text" at bounding box center [115, 40] width 68 height 14
type input "push through"
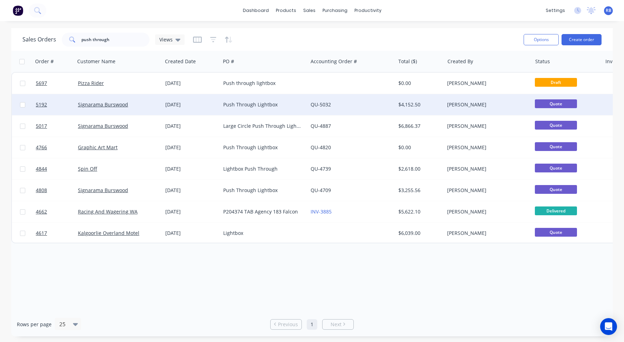
click at [141, 106] on div "Signarama Burswood" at bounding box center [117, 104] width 78 height 7
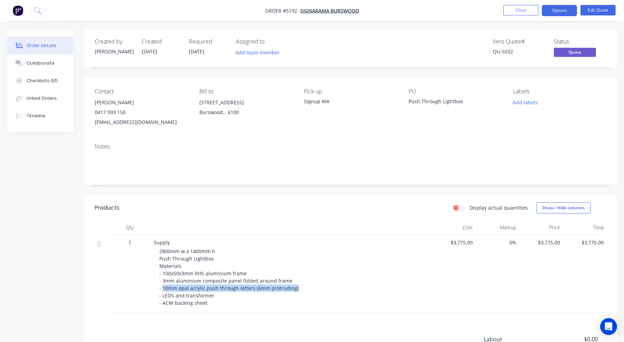
drag, startPoint x: 296, startPoint y: 289, endPoint x: 162, endPoint y: 287, distance: 134.3
click at [162, 287] on div "2800mm w x 1400mm h Push Through Lightbox Materials - 100x50x3mm RHS aluminium …" at bounding box center [293, 276] width 269 height 59
copy span "10mm opal acrylic push through letters (6mm protruding)"
click at [189, 291] on span "2800mm w x 1400mm h Push Through Lightbox Materials - 100x50x3mm RHS aluminium …" at bounding box center [228, 277] width 139 height 58
drag, startPoint x: 296, startPoint y: 289, endPoint x: 160, endPoint y: 279, distance: 137.1
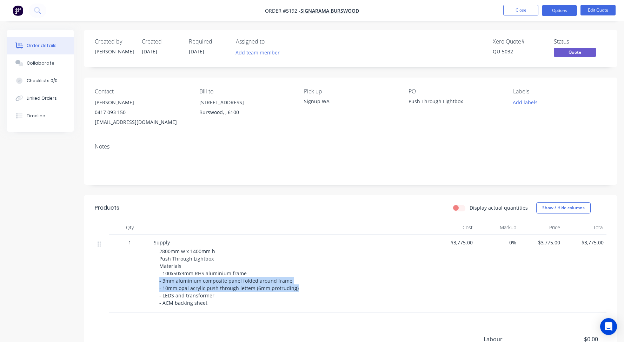
click at [160, 279] on div "2800mm w x 1400mm h Push Through Lightbox Materials - 100x50x3mm RHS aluminium …" at bounding box center [293, 276] width 269 height 59
copy span "- 3mm aluminium composite panel folded around frame - 10mm opal acrylic push th…"
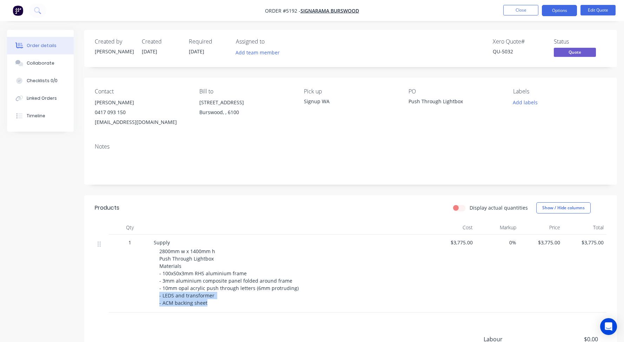
drag, startPoint x: 206, startPoint y: 304, endPoint x: 157, endPoint y: 293, distance: 49.9
click at [157, 293] on div "Supply 2800mm w x 1400mm h Push Through Lightbox Materials - 100x50x3mm RHS alu…" at bounding box center [291, 273] width 281 height 78
copy span "- LEDS and transformer - ACM backing sheet"
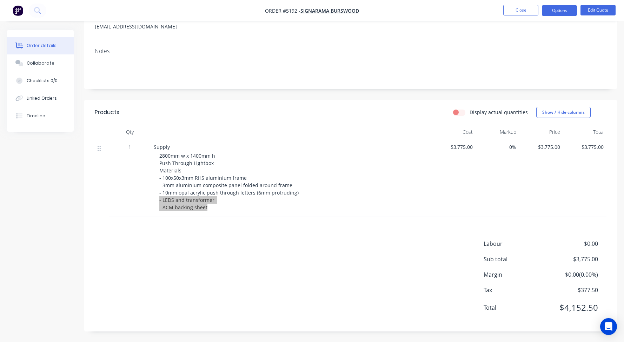
scroll to position [95, 0]
click at [180, 191] on span "2800mm w x 1400mm h Push Through Lightbox Materials - 100x50x3mm RHS aluminium …" at bounding box center [228, 182] width 139 height 58
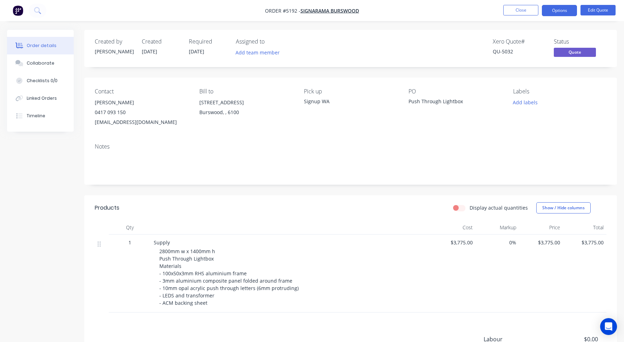
scroll to position [0, 0]
click at [518, 12] on button "Close" at bounding box center [520, 10] width 35 height 11
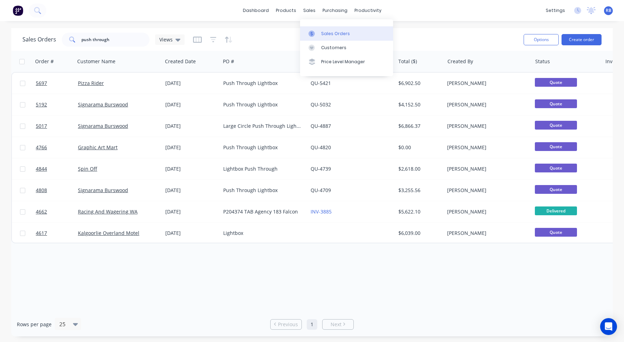
click at [341, 33] on div "Sales Orders" at bounding box center [335, 34] width 29 height 6
click at [581, 40] on button "Create order" at bounding box center [581, 39] width 40 height 11
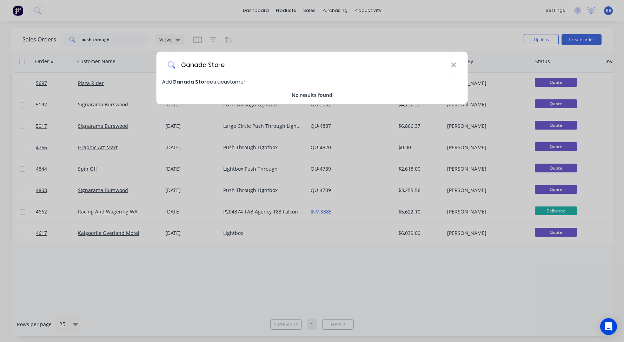
type input "Ganada Store"
click at [186, 79] on span "Ganada Store" at bounding box center [191, 81] width 38 height 7
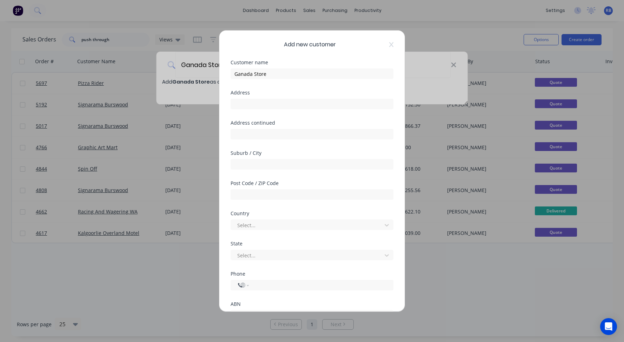
select select "AU"
type input "Ganada Beauty Store"
type input "53 High Street"
type input "Fremantle"
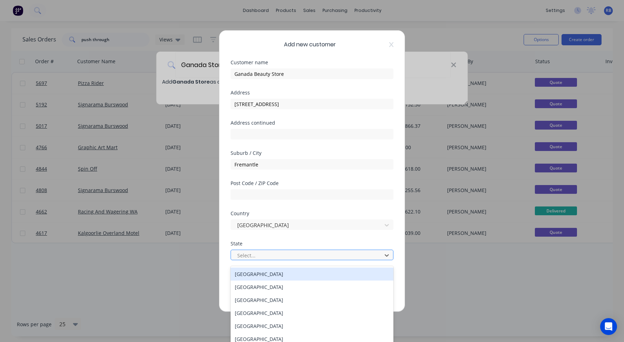
click at [244, 251] on div at bounding box center [307, 255] width 142 height 9
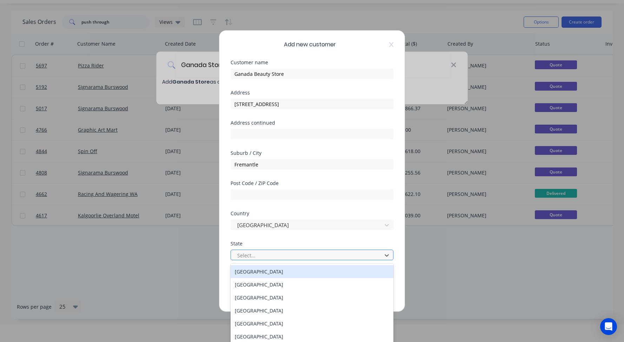
scroll to position [19, 0]
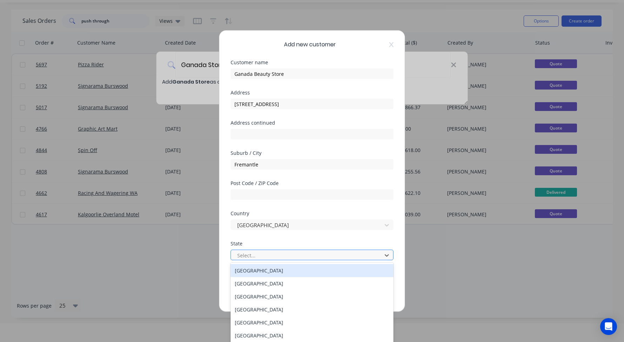
type input "e"
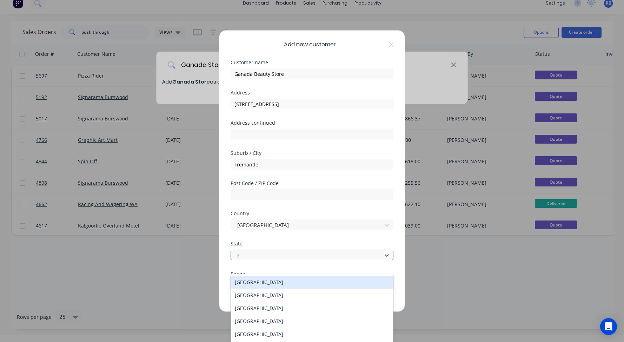
scroll to position [0, 0]
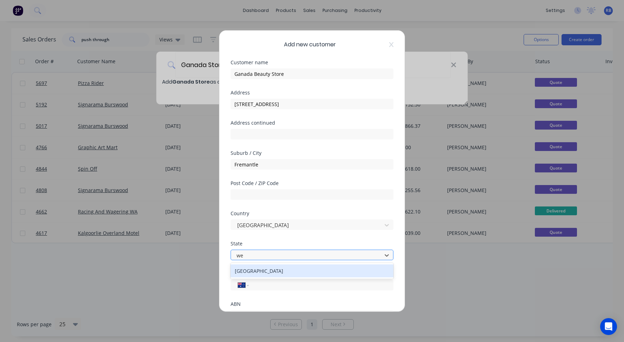
type input "wes"
click at [249, 267] on div "Western Australia" at bounding box center [311, 270] width 163 height 13
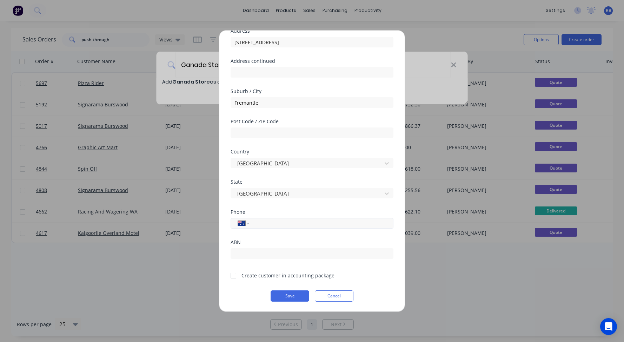
scroll to position [62, 0]
type input "0430 098 487"
click at [234, 275] on div at bounding box center [233, 275] width 14 height 14
click at [289, 295] on button "Save" at bounding box center [289, 295] width 39 height 11
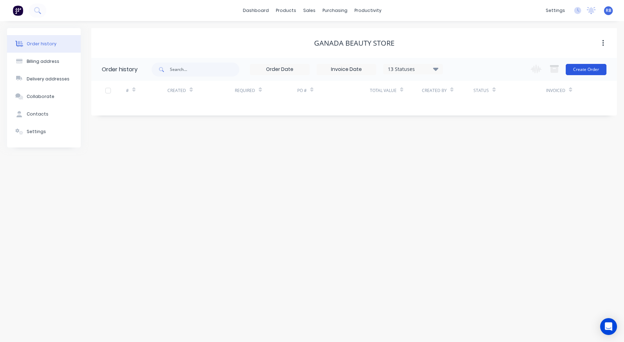
click at [586, 67] on button "Create Order" at bounding box center [585, 69] width 41 height 11
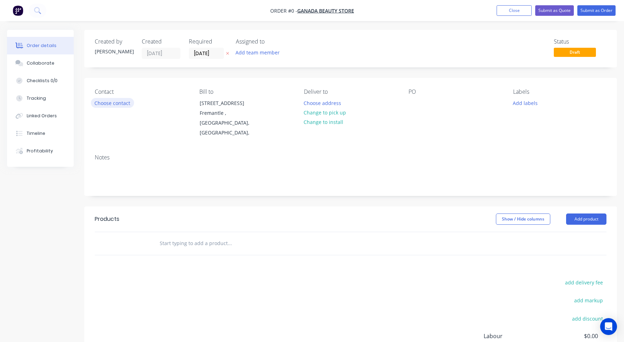
click at [106, 103] on button "Choose contact" at bounding box center [112, 102] width 43 height 9
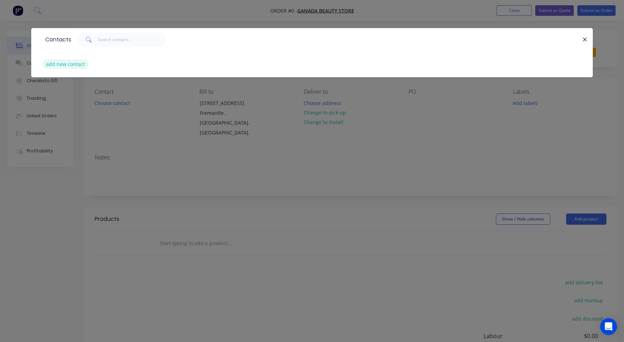
click at [67, 65] on button "add new contact" at bounding box center [65, 63] width 46 height 9
select select "AU"
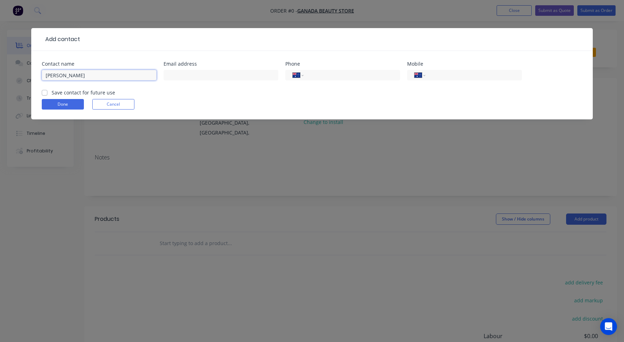
paste input "Sukyoung Park"
type input "Lara Sukyoung Park"
paste input "mailto:ganada.store.perth@gmail.com"
drag, startPoint x: 183, startPoint y: 76, endPoint x: 65, endPoint y: 76, distance: 118.2
click at [65, 76] on div "Contact name Lara Sukyoung Park Email address mailto:ganada.store.perth@gmail.c…" at bounding box center [312, 74] width 540 height 27
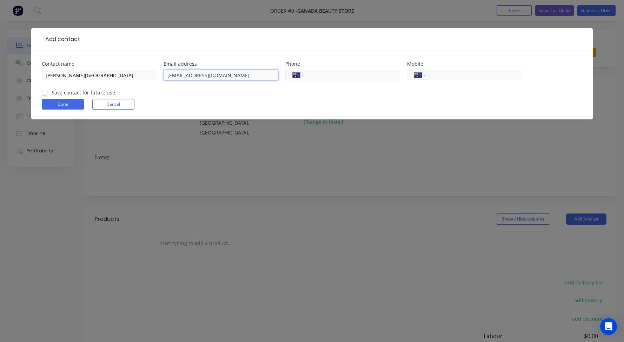
type input "ganada.store.perth@gmail.com"
click at [307, 78] on div "International Afghanistan Åland Islands Albania Algeria American Samoa Andorra …" at bounding box center [342, 75] width 115 height 11
click at [436, 76] on input "tel" at bounding box center [472, 75] width 84 height 8
type input "0430 098 487"
click at [52, 91] on label "Save contact for future use" at bounding box center [83, 92] width 63 height 7
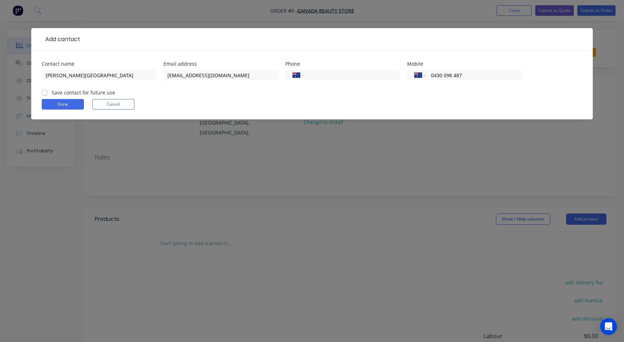
click at [44, 91] on input "Save contact for future use" at bounding box center [45, 92] width 6 height 7
checkbox input "true"
click at [54, 102] on button "Done" at bounding box center [63, 104] width 42 height 11
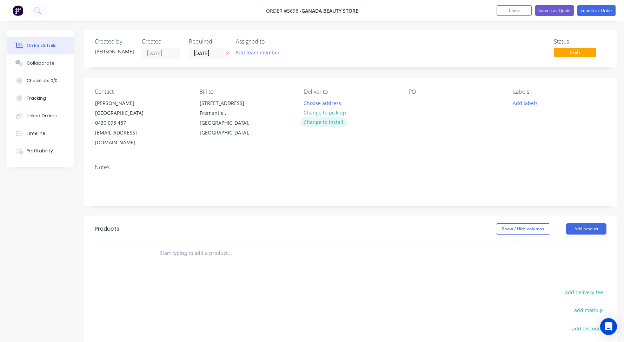
click at [314, 122] on button "Change to install" at bounding box center [323, 121] width 47 height 9
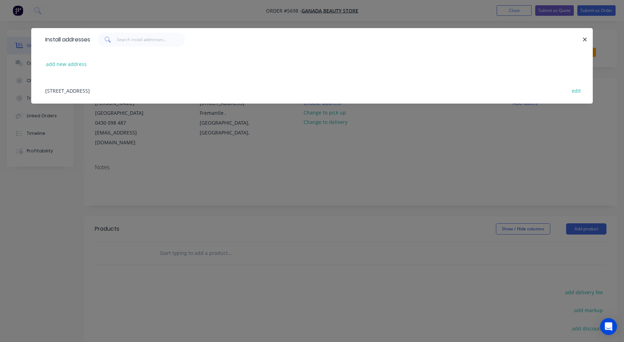
click at [58, 89] on div "53 High Street, Fremantle , Western Australia, Australia edit" at bounding box center [312, 90] width 540 height 26
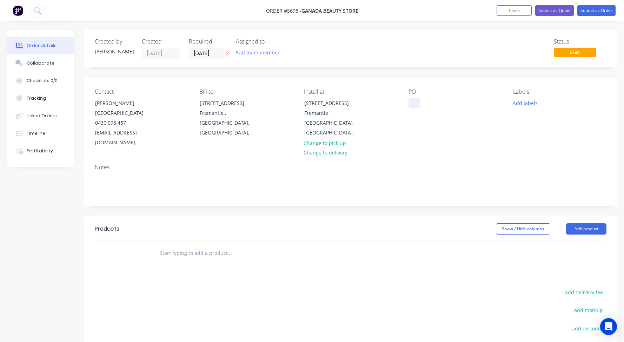
click at [408, 101] on div at bounding box center [413, 103] width 11 height 10
click at [413, 102] on div "Signage" at bounding box center [423, 103] width 30 height 10
click at [170, 246] on input "text" at bounding box center [229, 253] width 140 height 14
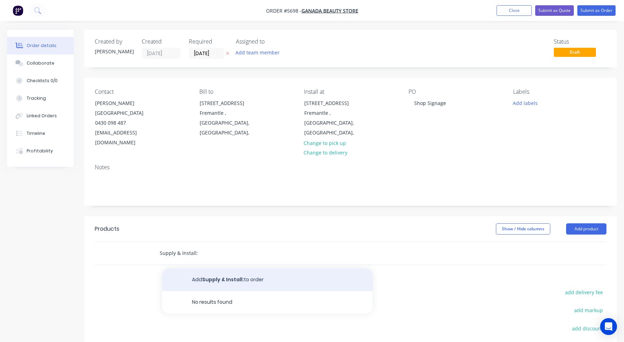
type input "Supply & Install:"
click at [220, 268] on button "Add Supply & Install: to order" at bounding box center [267, 279] width 210 height 22
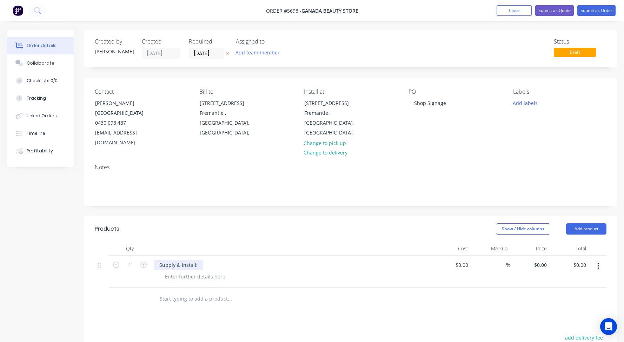
click at [199, 260] on div "Supply & Install:" at bounding box center [178, 265] width 49 height 10
click at [188, 271] on div at bounding box center [195, 276] width 72 height 10
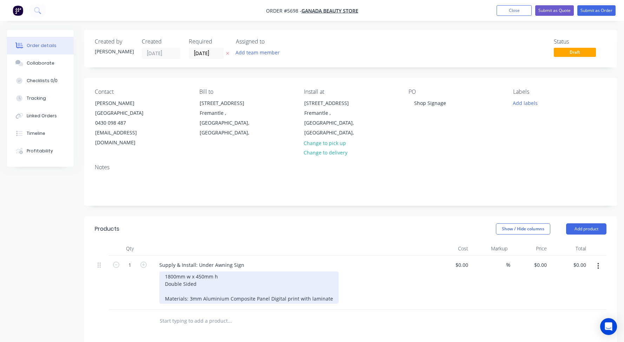
click at [188, 278] on div "1800mm w x 450mm h Double Sided Materials: 3mm Aluminium Composite Panel Digita…" at bounding box center [248, 287] width 179 height 32
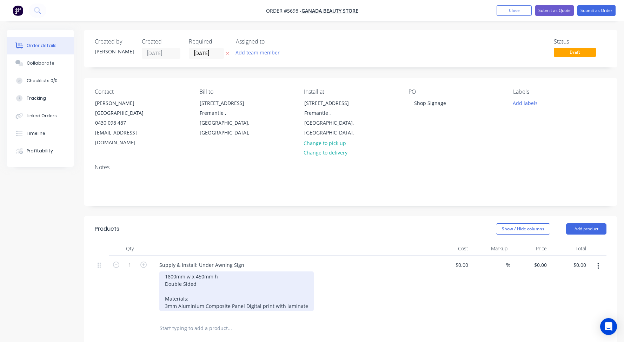
click at [242, 287] on div "1800mm w x 450mm h Double Sided Materials: 3mm Aluminium Composite Panel Digita…" at bounding box center [236, 291] width 154 height 40
click at [290, 287] on div "1800mm w x 450mm h Double Sided Materials: 3mm Aluminium Composite Pane with Di…" at bounding box center [241, 291] width 164 height 40
click at [257, 284] on div "1800mm w x 450mm h Double Sided Materials: 3mm Aluminium Composite Pane with Di…" at bounding box center [238, 291] width 158 height 40
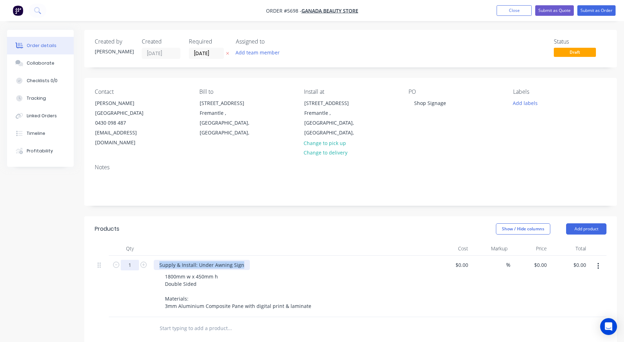
drag, startPoint x: 244, startPoint y: 245, endPoint x: 126, endPoint y: 242, distance: 118.6
click at [126, 255] on div "1 Supply & Install: Under Awning Sign 1800mm w x 450mm h Double Sided Materials…" at bounding box center [350, 285] width 511 height 61
copy div "Supply & Install: Under Awning Sign"
click at [173, 321] on input "text" at bounding box center [229, 328] width 140 height 14
paste input "Supply & Install: Under Awning Sign"
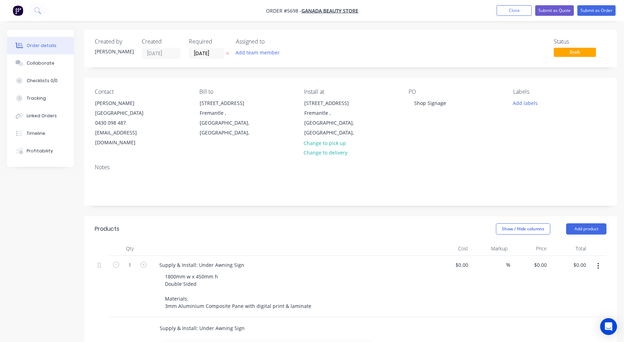
drag, startPoint x: 198, startPoint y: 308, endPoint x: 250, endPoint y: 308, distance: 51.9
click at [250, 321] on input "Supply & Install: Under Awning Sign" at bounding box center [229, 328] width 140 height 14
click at [205, 321] on input "Supply & Install: Mian Street Fascia Signage" at bounding box center [229, 328] width 140 height 14
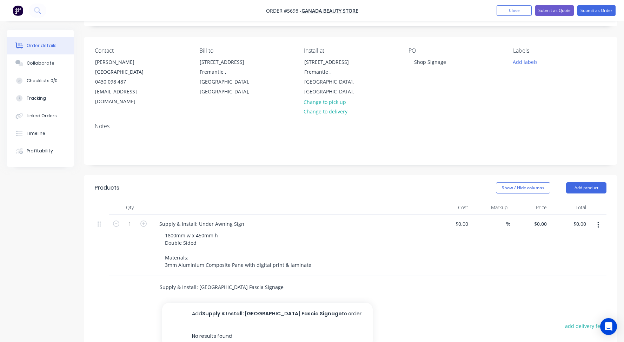
scroll to position [46, 0]
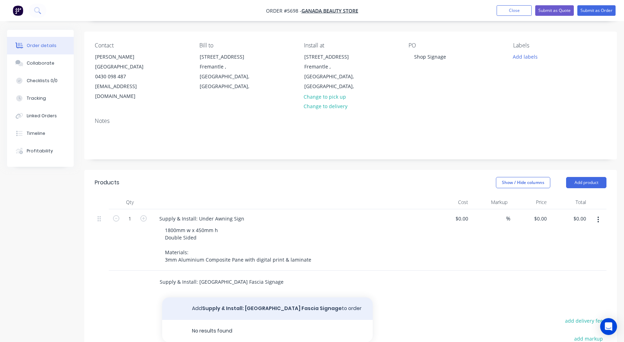
type input "Supply & Install: Main Street Fascia Signage"
click at [252, 297] on button "Add Supply & Install: Main Street Fascia Signage to order" at bounding box center [267, 308] width 210 height 22
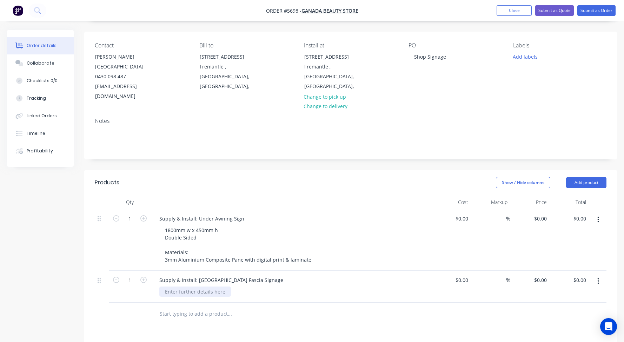
click at [178, 286] on div at bounding box center [195, 291] width 72 height 10
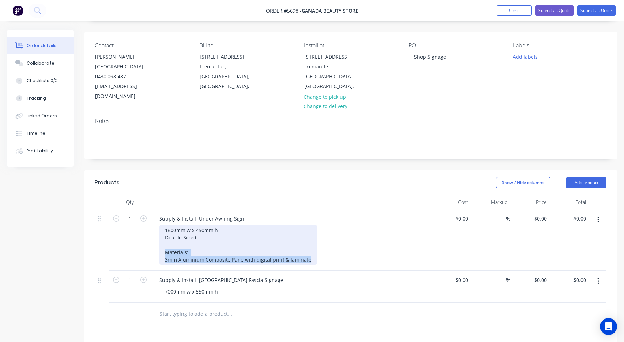
drag, startPoint x: 165, startPoint y: 233, endPoint x: 326, endPoint y: 251, distance: 162.0
click at [326, 251] on div "1 Supply & Install: Under Awning Sign 1800mm w x 450mm h Double Sided Materials…" at bounding box center [350, 255] width 511 height 93
copy div "Materials: 3mm Aluminium Composite Pane with digital print & laminate"
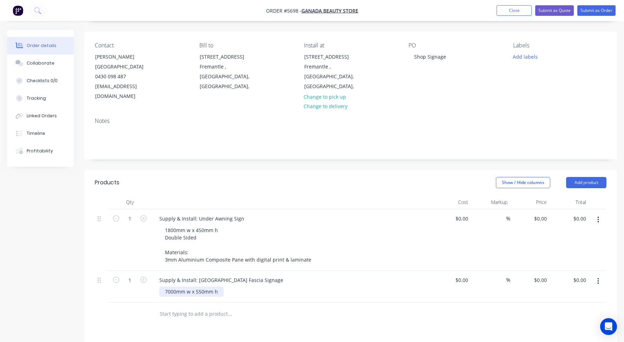
click at [222, 286] on div "7000mm w x 550mm h" at bounding box center [191, 291] width 64 height 10
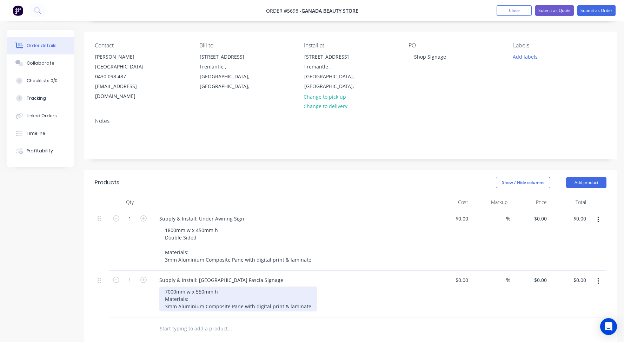
click at [164, 286] on div "7000mm w x 550mm h Materials: 3mm Aluminium Composite Pane with digital print &…" at bounding box center [237, 298] width 157 height 25
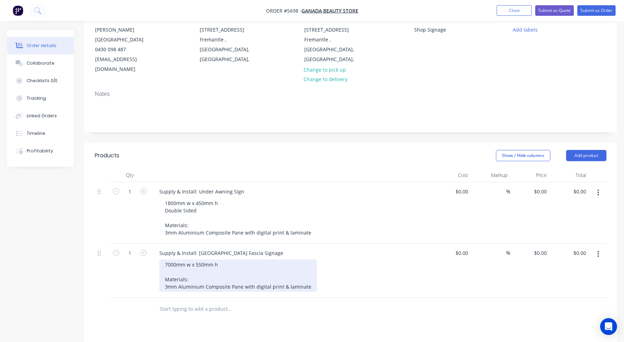
scroll to position [75, 0]
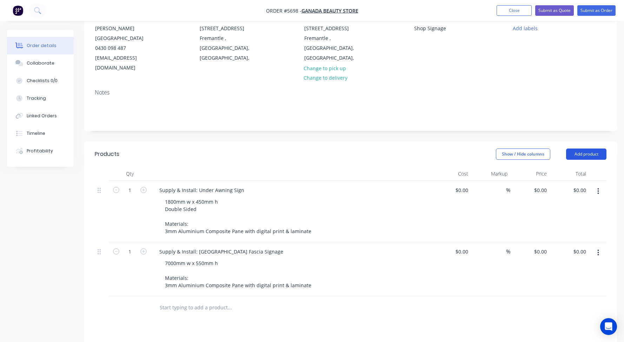
click at [583, 148] on button "Add product" at bounding box center [586, 153] width 40 height 11
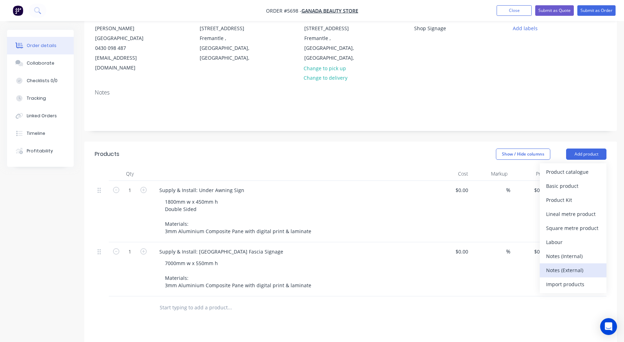
click at [563, 265] on div "Notes (External)" at bounding box center [573, 270] width 54 height 10
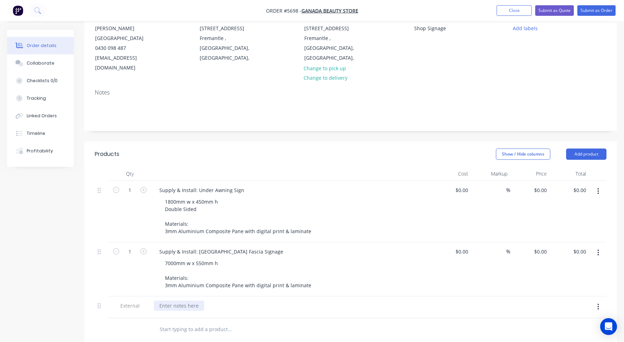
click at [170, 300] on div at bounding box center [179, 305] width 51 height 10
click at [462, 185] on div "$0.00" at bounding box center [461, 190] width 19 height 10
type input "$325.00"
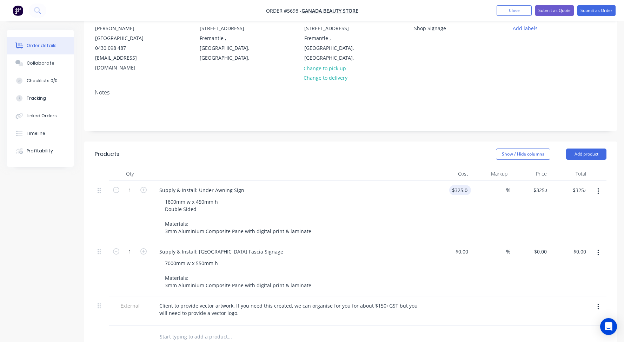
click at [422, 196] on div "1800mm w x 450mm h Double Sided Materials: 3mm Aluminium Composite Pane with di…" at bounding box center [293, 216] width 269 height 40
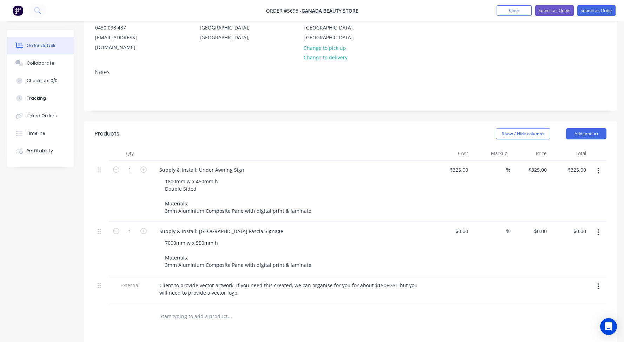
scroll to position [97, 0]
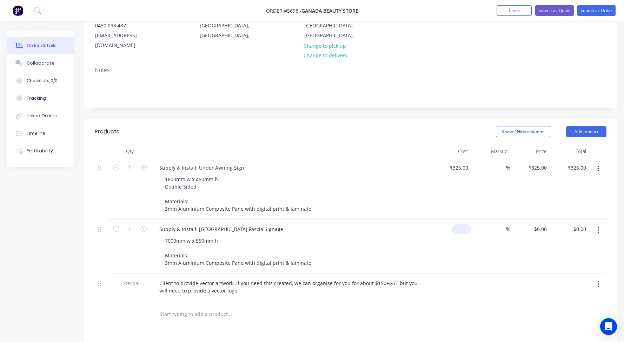
click at [457, 220] on div "$0.00" at bounding box center [450, 247] width 39 height 54
type input "$1,220.00"
click at [390, 235] on div "7000mm w x 550mm h Materials: 3mm Aluminium Composite Pane with digital print &…" at bounding box center [293, 251] width 269 height 32
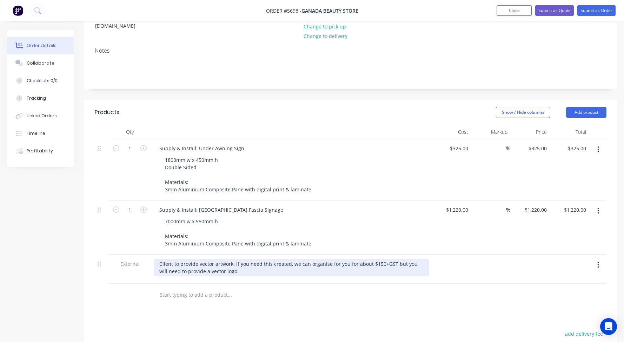
scroll to position [121, 0]
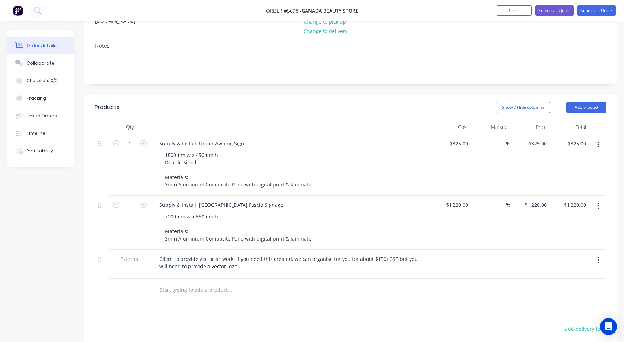
click at [162, 283] on input "text" at bounding box center [229, 290] width 140 height 14
type input "P"
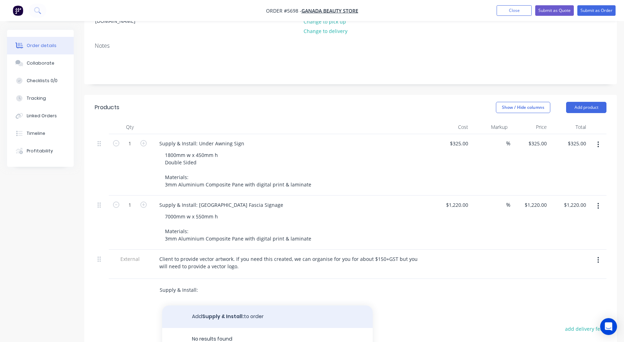
type input "Supply & Install:"
click at [199, 305] on button "Add Supply & Install: to order" at bounding box center [267, 316] width 210 height 22
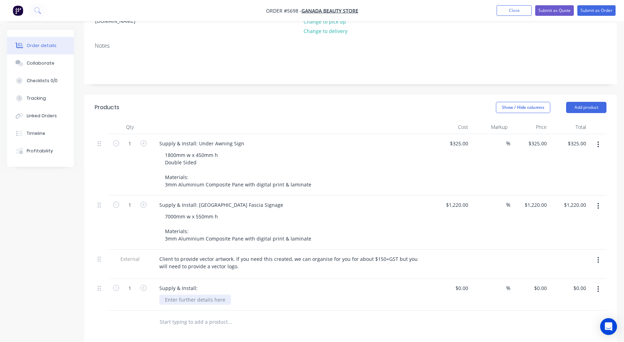
click at [198, 294] on div at bounding box center [195, 299] width 72 height 10
click at [199, 283] on div "Supply & Install:" at bounding box center [178, 288] width 49 height 10
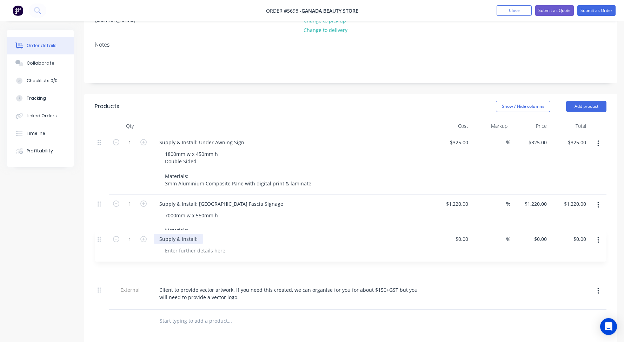
drag, startPoint x: 98, startPoint y: 267, endPoint x: 98, endPoint y: 236, distance: 30.9
click at [98, 236] on div "1 Supply & Install: Under Awning Sign 1800mm w x 450mm h Double Sided Materials…" at bounding box center [350, 221] width 511 height 176
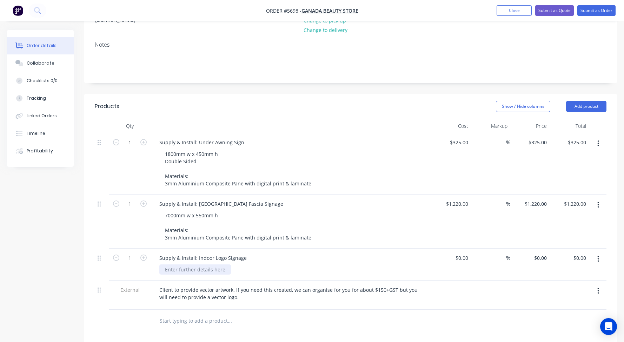
click at [187, 264] on div at bounding box center [195, 269] width 72 height 10
click at [164, 264] on div "Reverse mounted on inside of glass" at bounding box center [206, 269] width 95 height 10
click at [167, 264] on div "Cut vinyl Reverse mounted on inside of glass" at bounding box center [216, 269] width 115 height 10
drag, startPoint x: 226, startPoint y: 251, endPoint x: 203, endPoint y: 251, distance: 22.8
click at [203, 264] on div "Cut vinyl r everse mounted on inside of glass" at bounding box center [217, 269] width 116 height 10
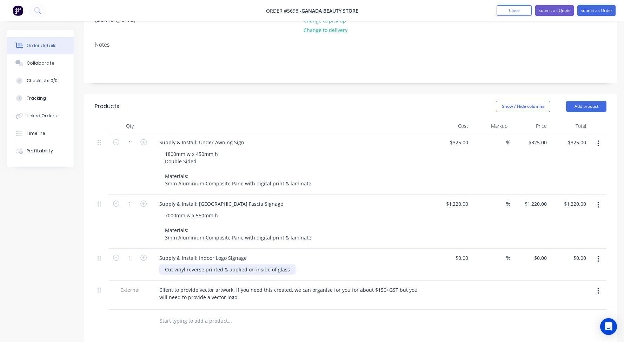
click at [251, 264] on div "Cut vinyl r everse printed & applied on inside of glass" at bounding box center [227, 269] width 136 height 10
click at [297, 264] on div "Cut vinyl r everse printed & applied on the inside of glass" at bounding box center [231, 269] width 145 height 10
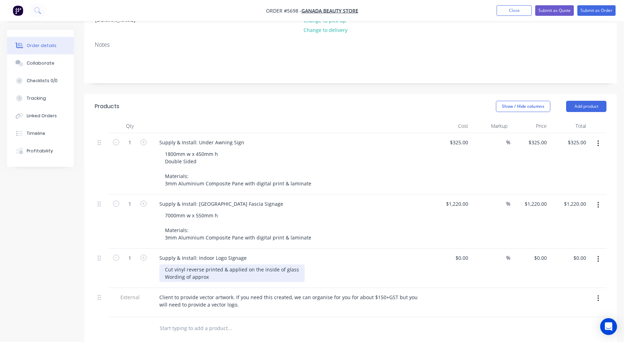
drag, startPoint x: 213, startPoint y: 258, endPoint x: 143, endPoint y: 258, distance: 69.8
click at [143, 258] on div "1 Supply & Install: Indoor Logo Signage Cut vinyl r everse printed & applied on…" at bounding box center [350, 267] width 511 height 39
click at [462, 253] on div at bounding box center [465, 258] width 11 height 10
type input "$275.00"
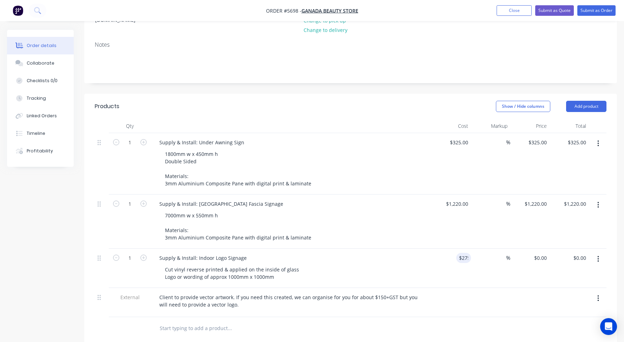
type input "$275.00"
click at [392, 248] on div "Supply & Install: Indoor Logo Signage Cut vinyl reverse printed & applied on th…" at bounding box center [291, 267] width 281 height 39
click at [277, 264] on div "Cut vinyl reverse printed & applied on the inside of glass Logo or wording of a…" at bounding box center [231, 273] width 145 height 18
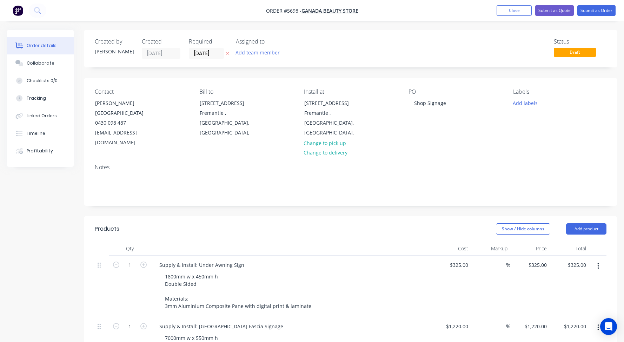
scroll to position [0, 0]
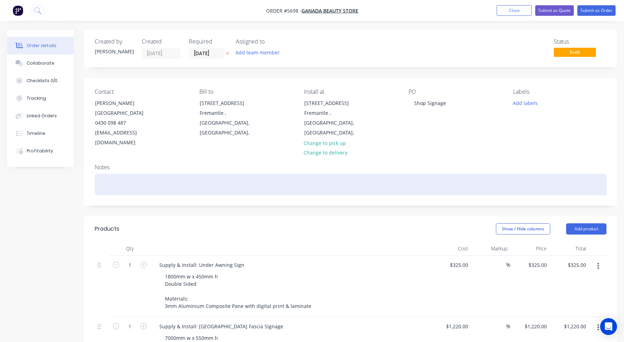
click at [116, 174] on div at bounding box center [350, 184] width 511 height 21
click at [102, 174] on div "Canada Beauty Store" at bounding box center [350, 184] width 511 height 21
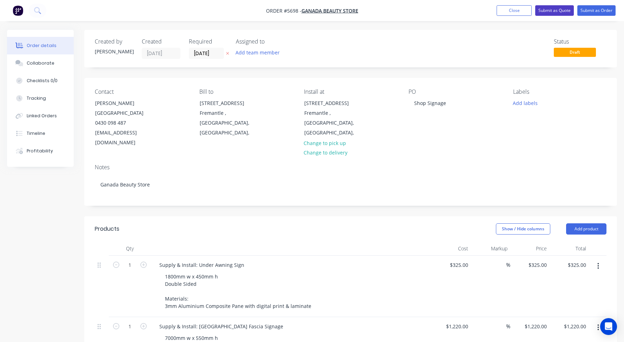
click at [547, 12] on button "Submit as Quote" at bounding box center [554, 10] width 39 height 11
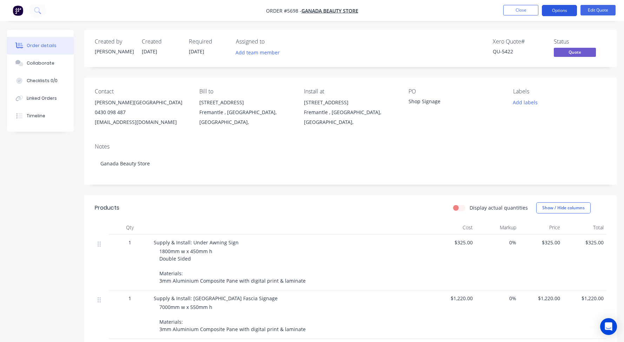
click at [561, 10] on button "Options" at bounding box center [558, 10] width 35 height 11
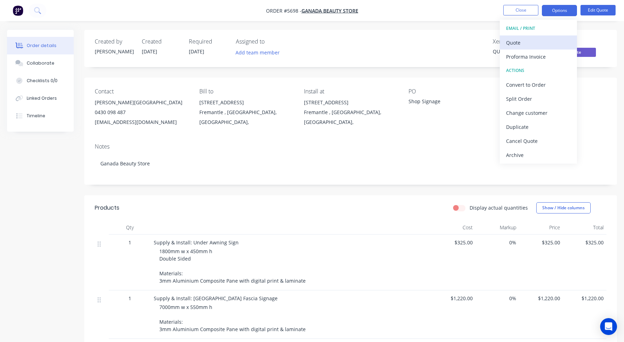
click at [530, 40] on div "Quote" at bounding box center [538, 43] width 65 height 10
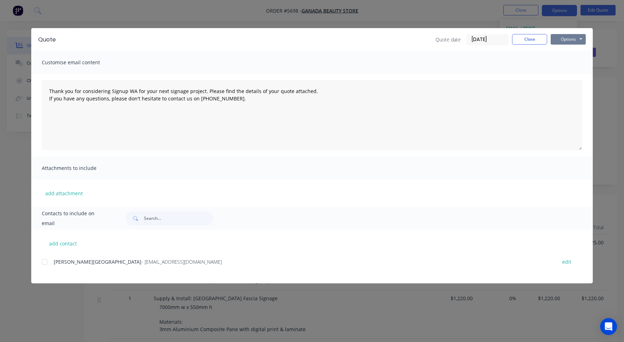
click at [565, 41] on button "Options" at bounding box center [567, 39] width 35 height 11
click at [570, 63] on button "Print" at bounding box center [572, 64] width 45 height 12
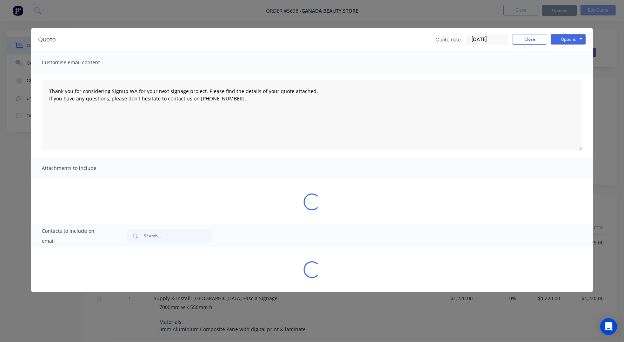
type textarea "Thank you for considering Signup WA for your next signage project. Please find …"
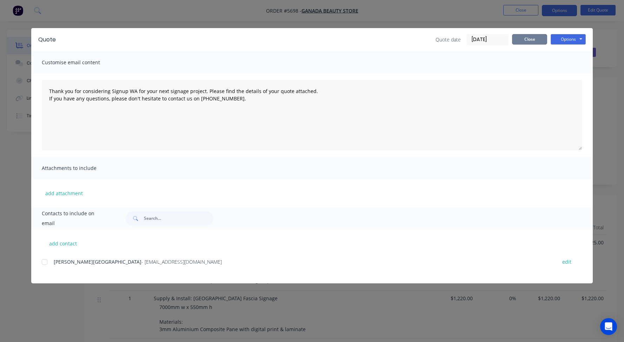
click at [529, 39] on button "Close" at bounding box center [529, 39] width 35 height 11
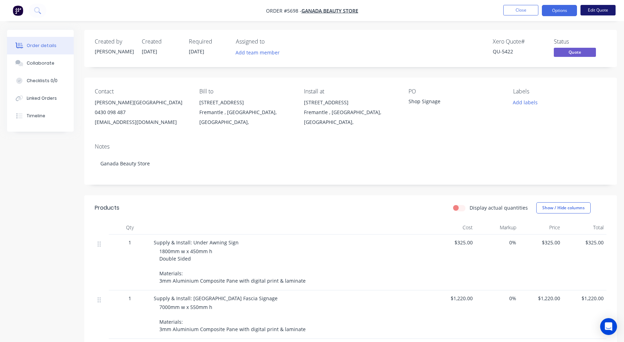
click at [595, 11] on button "Edit Quote" at bounding box center [597, 10] width 35 height 11
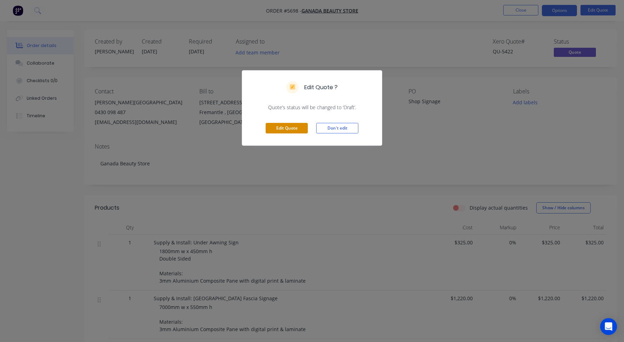
click at [285, 130] on button "Edit Quote" at bounding box center [286, 128] width 42 height 11
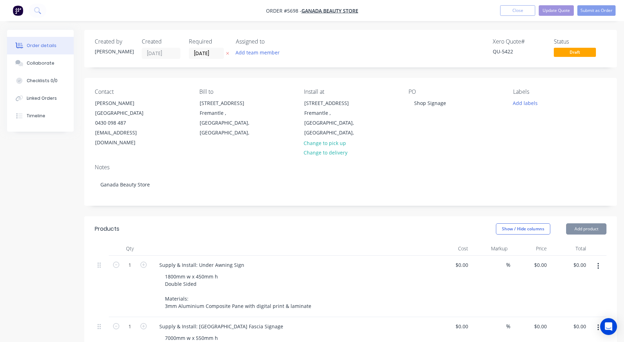
type input "$325.00"
type input "$1,220.00"
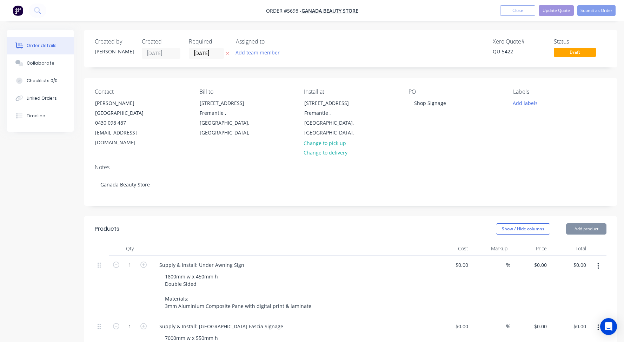
type input "$1,220.00"
type input "$275.00"
click at [455, 255] on div "325 325" at bounding box center [450, 285] width 39 height 61
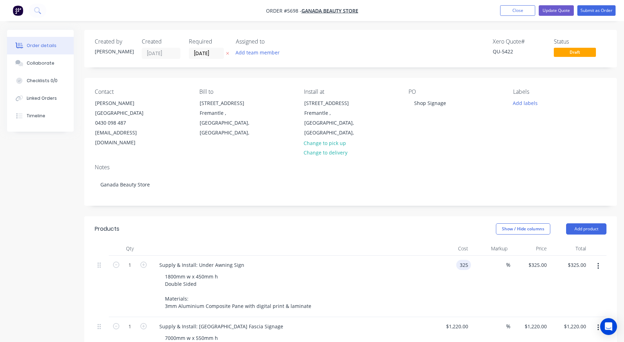
drag, startPoint x: 467, startPoint y: 246, endPoint x: 442, endPoint y: 242, distance: 25.3
click at [444, 255] on div "325 325" at bounding box center [450, 285] width 39 height 61
type input "$460.00"
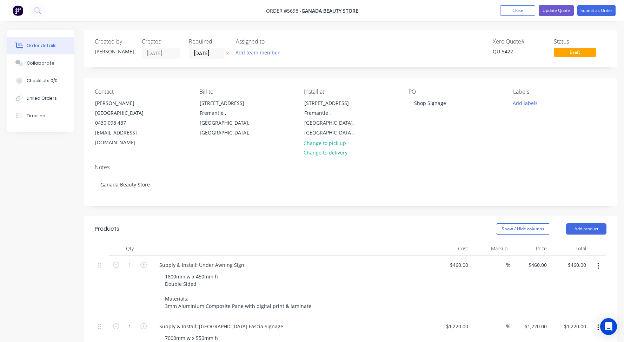
click at [402, 260] on div "Supply & Install: Under Awning Sign" at bounding box center [291, 265] width 275 height 10
click at [558, 12] on button "Update Quote" at bounding box center [555, 10] width 35 height 11
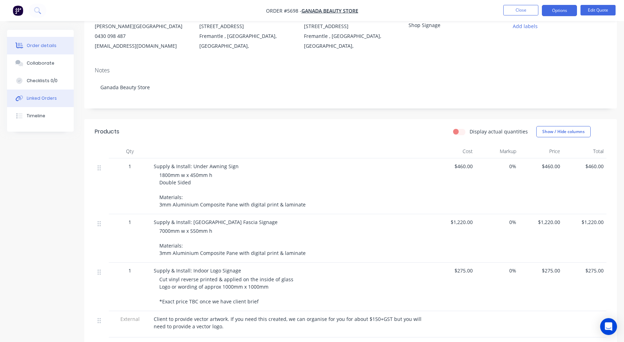
scroll to position [3, 0]
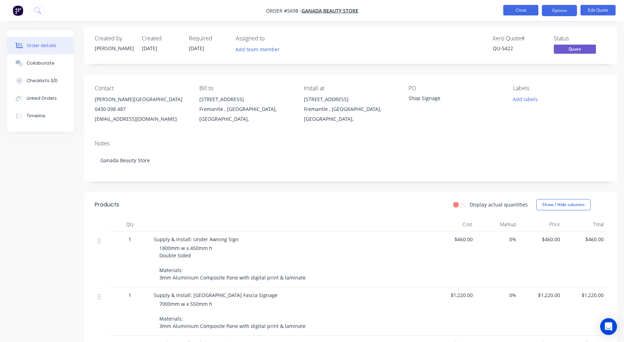
click at [515, 10] on button "Close" at bounding box center [520, 10] width 35 height 11
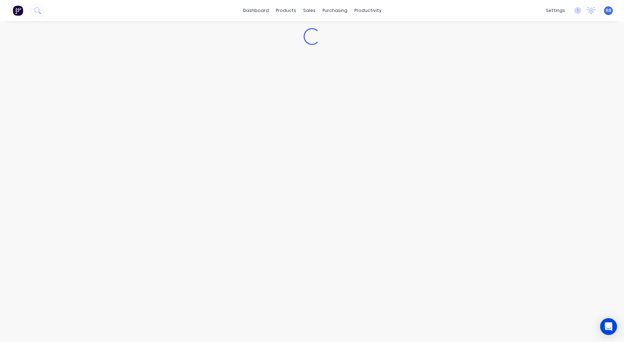
click at [515, 10] on div "dashboard products sales purchasing productivity dashboard products Product Cat…" at bounding box center [312, 10] width 624 height 21
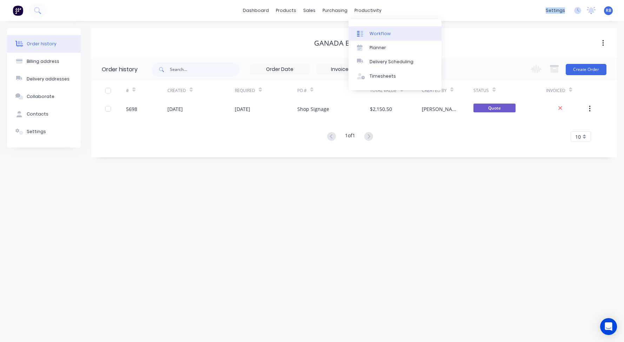
click at [379, 32] on div "Workflow" at bounding box center [379, 34] width 21 height 6
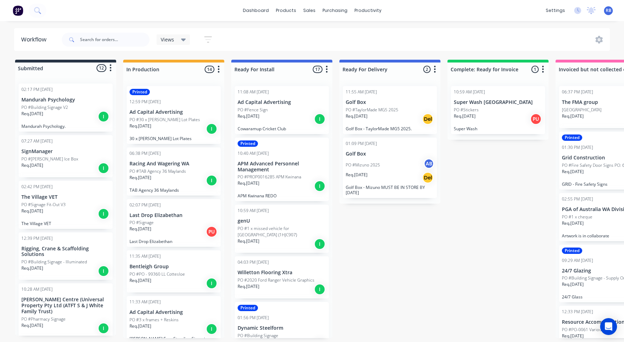
click at [497, 113] on div "Req. 27/08/25 PU" at bounding box center [497, 119] width 88 height 12
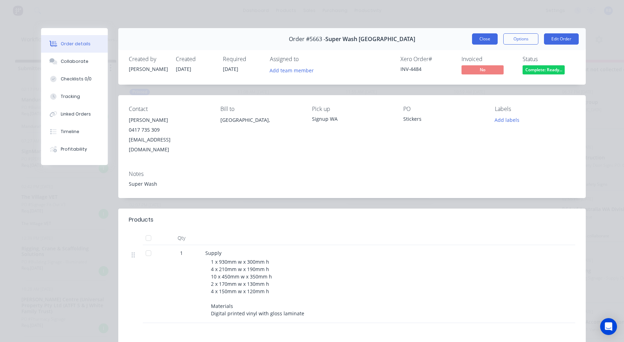
click at [486, 41] on button "Close" at bounding box center [485, 38] width 26 height 11
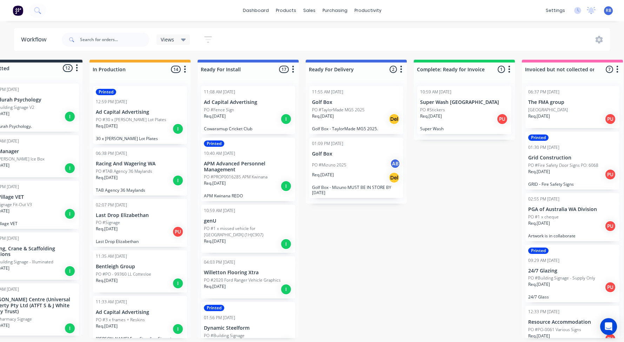
scroll to position [0, 35]
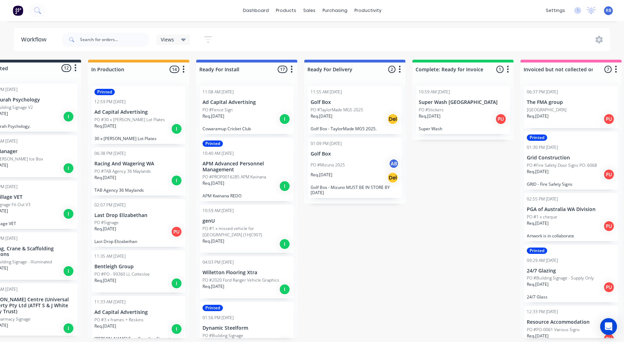
click at [572, 166] on p "PO #Fire Safety Door Signs PO: 6068" at bounding box center [561, 165] width 70 height 6
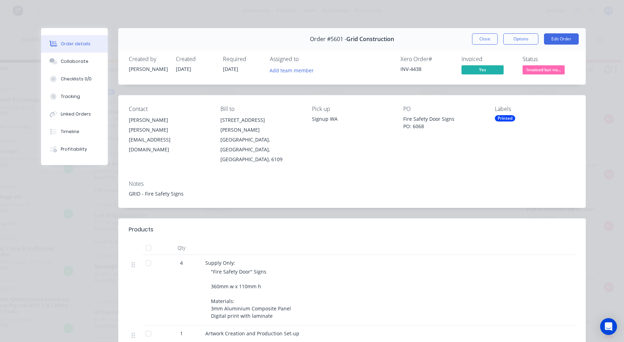
click at [544, 73] on span "Invoiced but no..." at bounding box center [543, 69] width 42 height 9
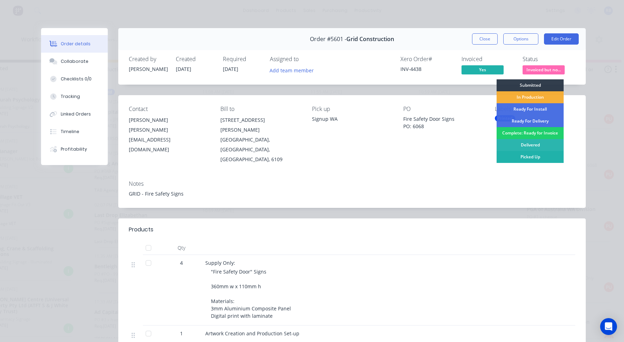
click at [528, 156] on div "Picked Up" at bounding box center [529, 157] width 67 height 12
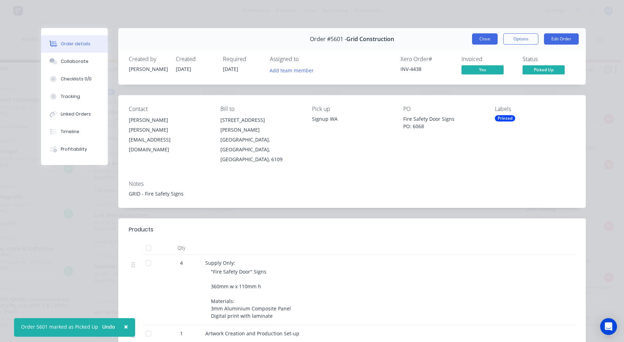
click at [484, 40] on button "Close" at bounding box center [485, 38] width 26 height 11
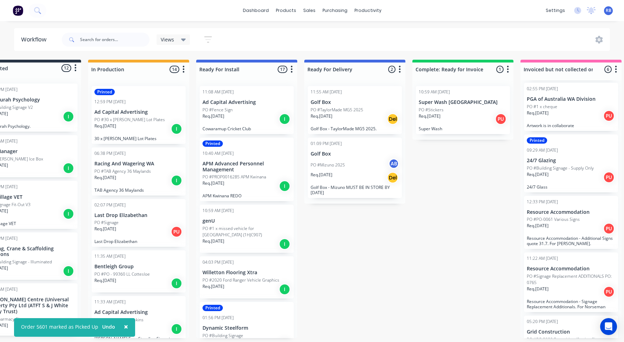
scroll to position [54, 0]
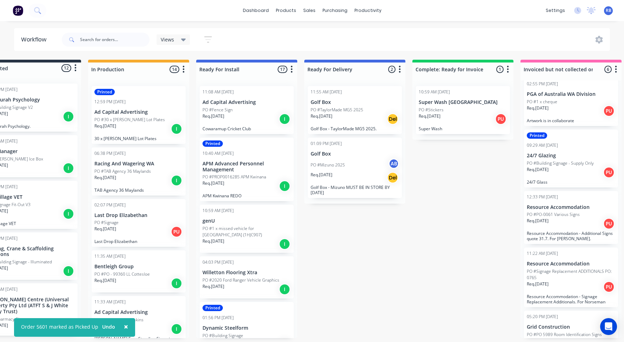
click at [566, 217] on div "Req. 22/08/25 PU" at bounding box center [570, 223] width 88 height 12
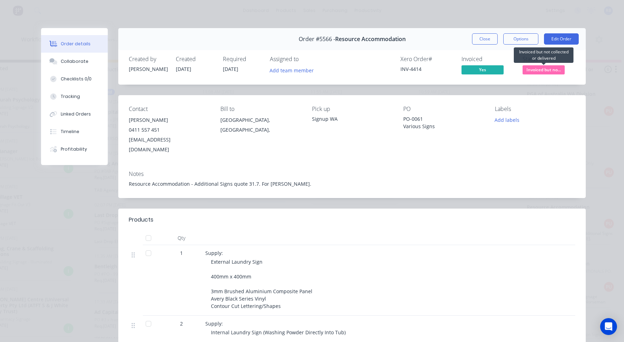
click at [540, 68] on span "Invoiced but no..." at bounding box center [543, 69] width 42 height 9
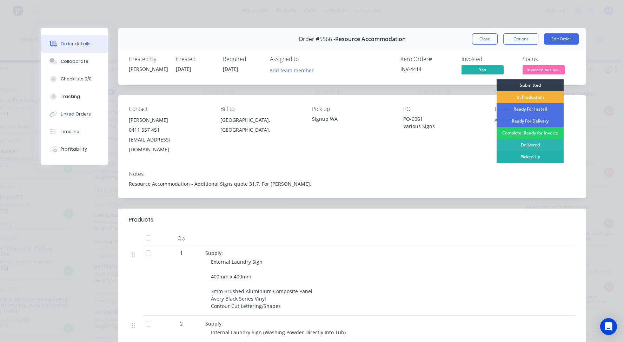
click at [518, 156] on div "Picked Up" at bounding box center [529, 157] width 67 height 12
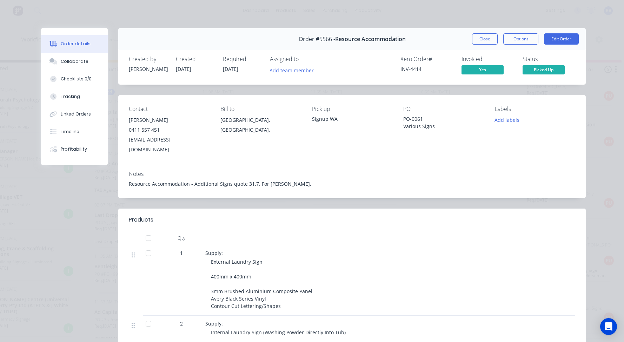
scroll to position [22, 0]
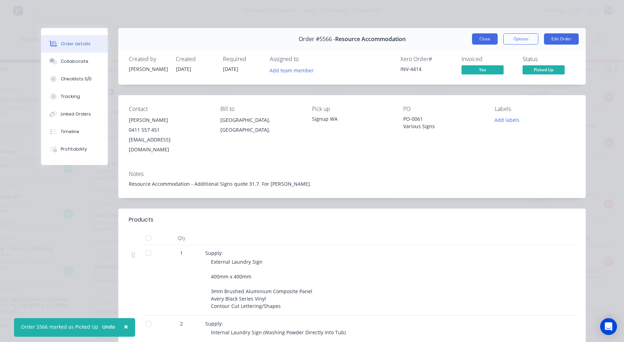
click at [483, 37] on button "Close" at bounding box center [485, 38] width 26 height 11
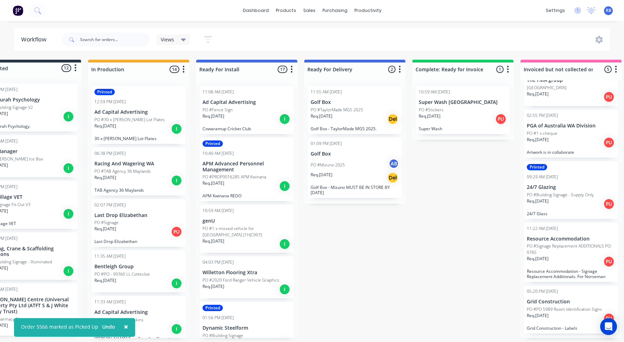
scroll to position [0, 35]
click at [562, 261] on div "Req. 22/08/25 PU" at bounding box center [570, 261] width 88 height 12
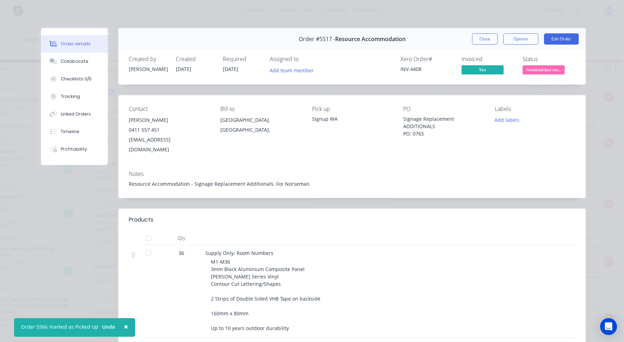
click at [543, 67] on span "Invoiced but no..." at bounding box center [543, 69] width 42 height 9
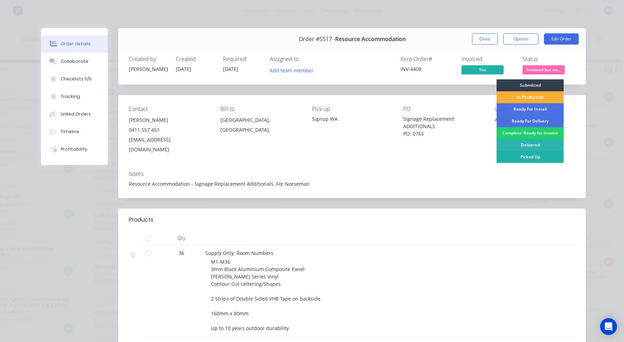
click at [519, 156] on div "Picked Up" at bounding box center [529, 157] width 67 height 12
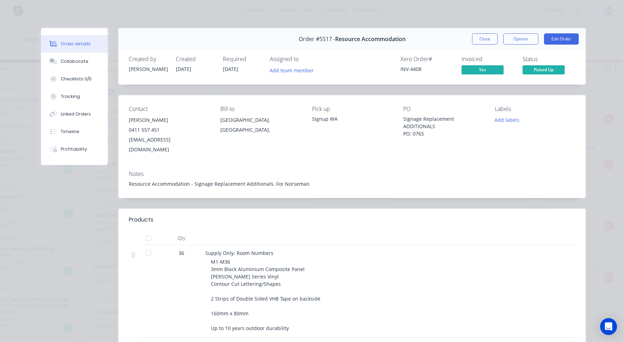
scroll to position [0, 0]
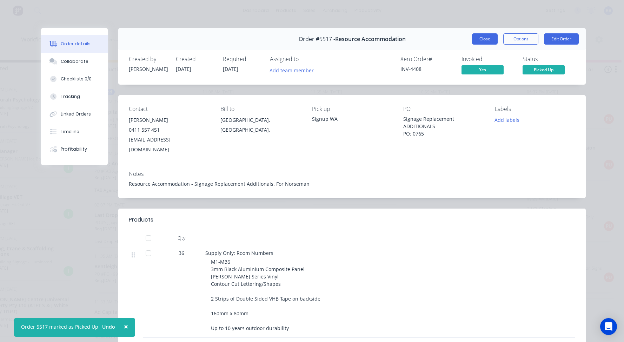
click at [483, 41] on button "Close" at bounding box center [485, 38] width 26 height 11
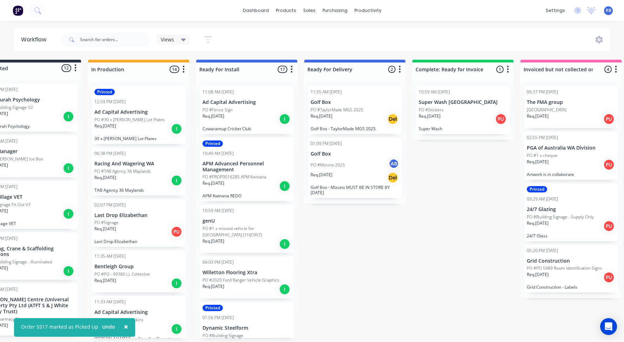
click at [553, 269] on p "PO #PO 5989 Room Identification Signs" at bounding box center [563, 268] width 75 height 6
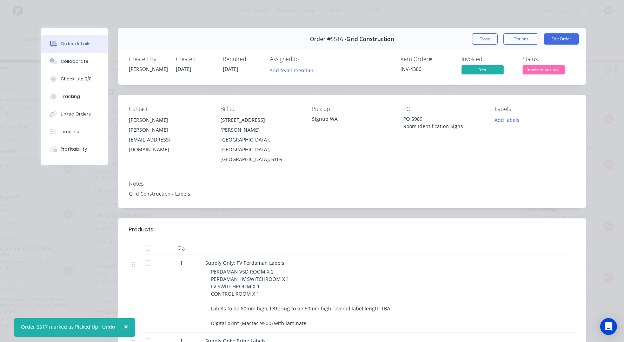
click at [534, 71] on span "Invoiced but no..." at bounding box center [543, 69] width 42 height 9
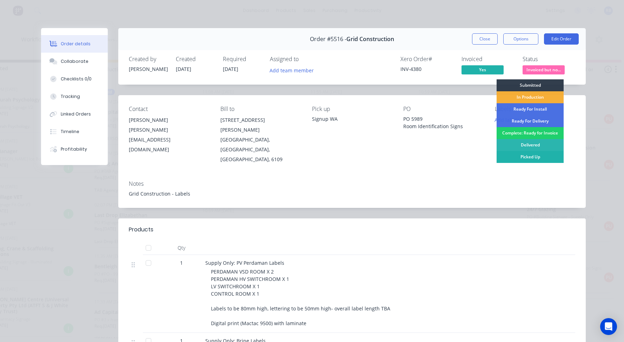
click at [519, 157] on div "Picked Up" at bounding box center [529, 157] width 67 height 12
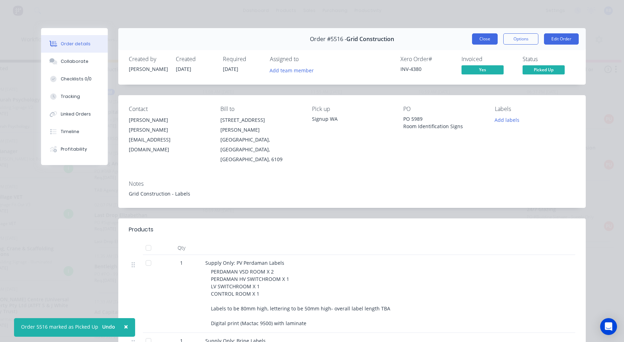
click at [485, 43] on button "Close" at bounding box center [485, 38] width 26 height 11
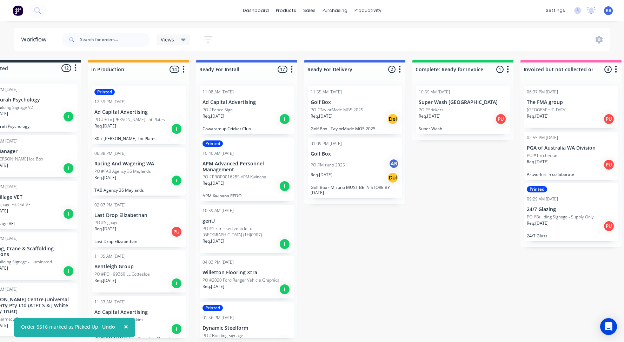
click at [577, 156] on div "PO #1 x cheque" at bounding box center [570, 155] width 88 height 6
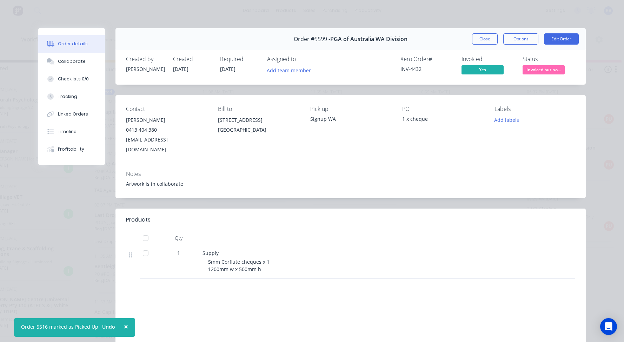
click at [533, 67] on span "Invoiced but no..." at bounding box center [543, 69] width 42 height 9
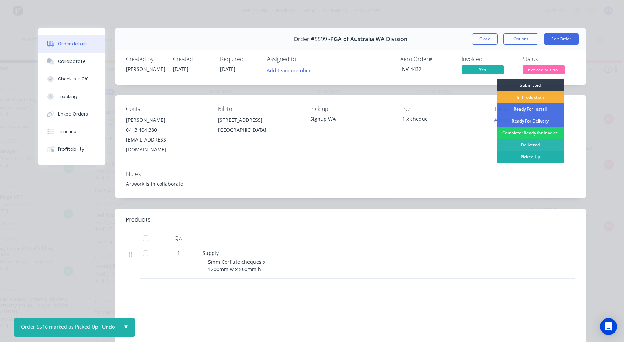
click at [525, 156] on div "Picked Up" at bounding box center [529, 157] width 67 height 12
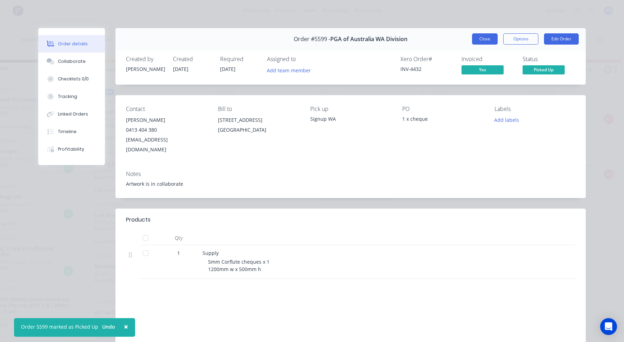
click at [482, 37] on button "Close" at bounding box center [485, 38] width 26 height 11
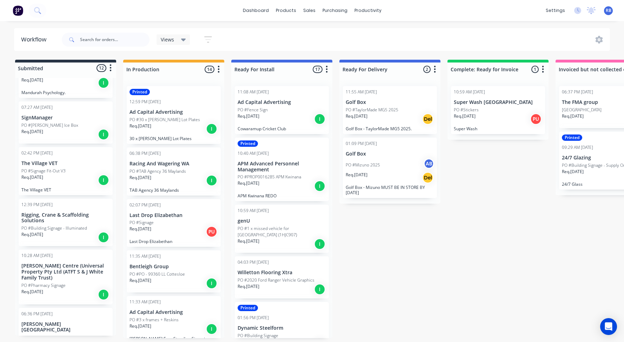
scroll to position [34, 0]
click at [370, 110] on p "PO #TaylorMade MG5 2025" at bounding box center [371, 110] width 53 height 6
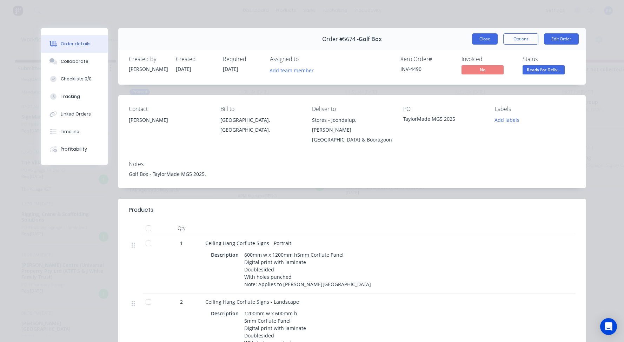
scroll to position [0, 0]
click at [485, 38] on button "Close" at bounding box center [485, 38] width 26 height 11
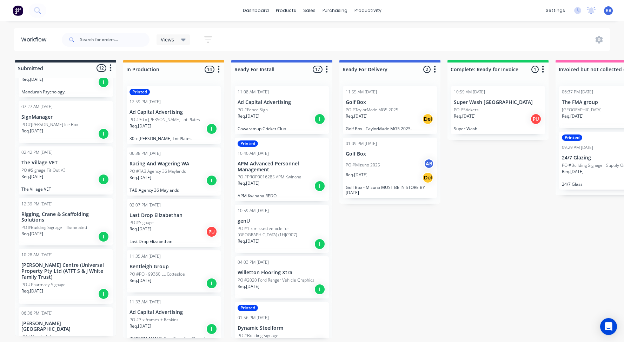
click at [386, 166] on div "PO #Mizuno 2025 AB" at bounding box center [389, 164] width 88 height 13
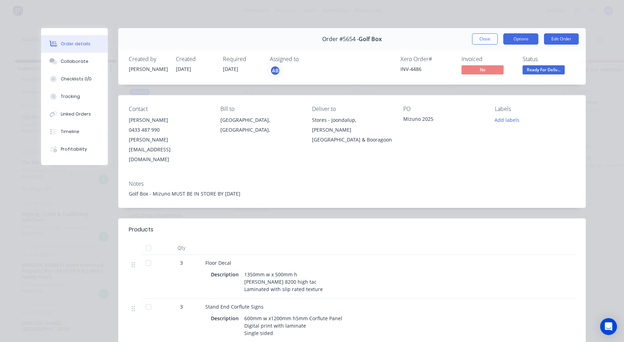
click at [525, 40] on button "Options" at bounding box center [520, 38] width 35 height 11
click at [488, 69] on div "Work Order" at bounding box center [501, 71] width 61 height 10
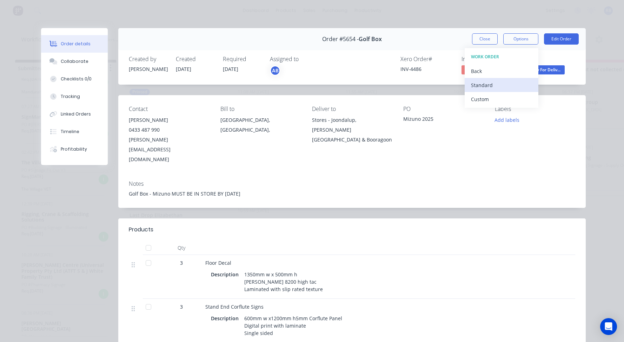
click at [480, 80] on div "Standard" at bounding box center [501, 85] width 61 height 10
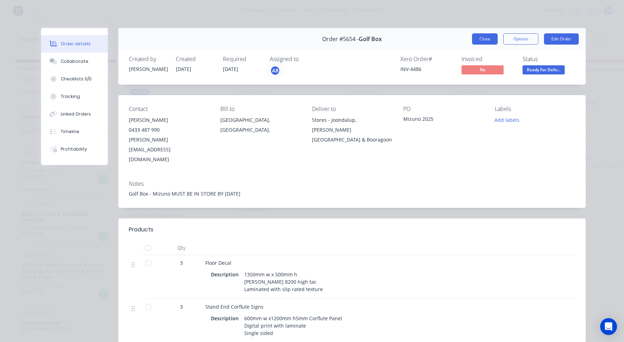
click at [485, 41] on button "Close" at bounding box center [485, 38] width 26 height 11
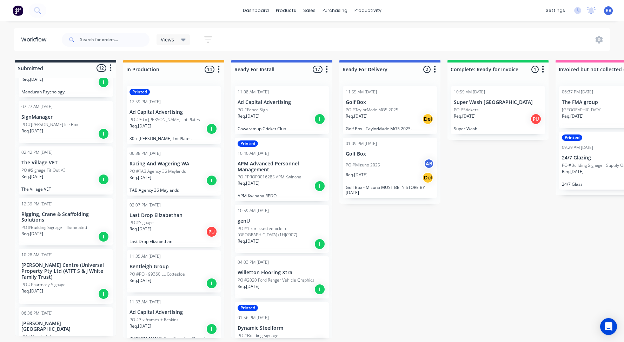
click at [377, 118] on div "Req. 09/09/25 Del" at bounding box center [389, 119] width 88 height 12
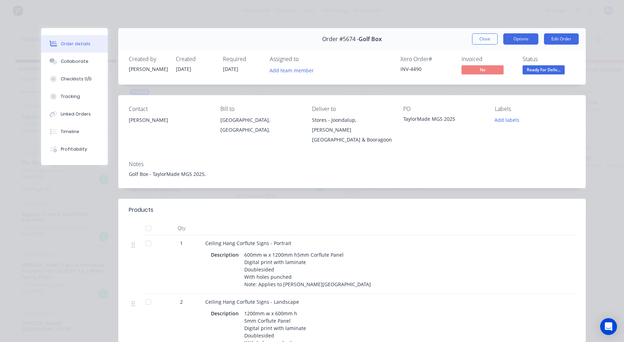
click at [525, 40] on button "Options" at bounding box center [520, 38] width 35 height 11
click at [488, 67] on div "Work Order" at bounding box center [501, 71] width 61 height 10
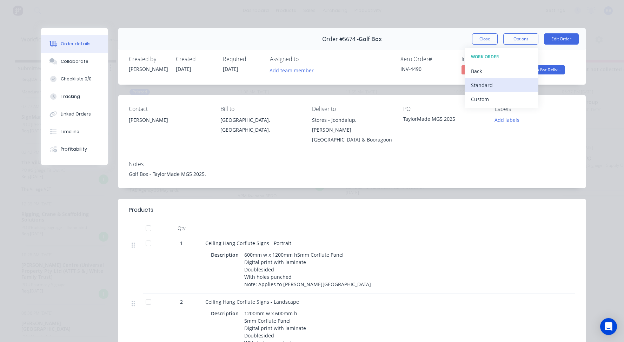
click at [486, 84] on div "Standard" at bounding box center [501, 85] width 61 height 10
